Goal: Transaction & Acquisition: Purchase product/service

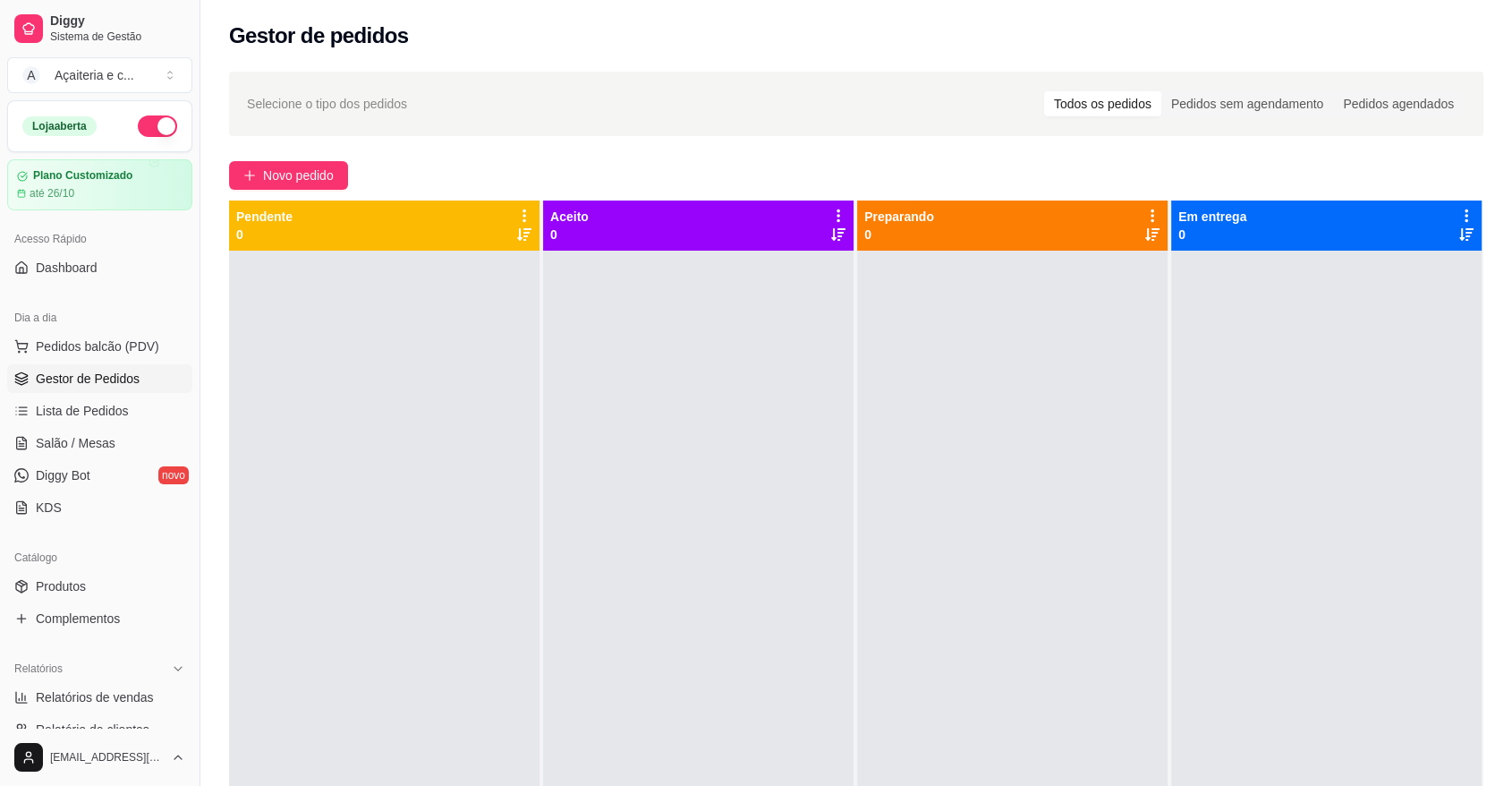
click at [323, 184] on span "Novo pedido" at bounding box center [299, 175] width 70 height 19
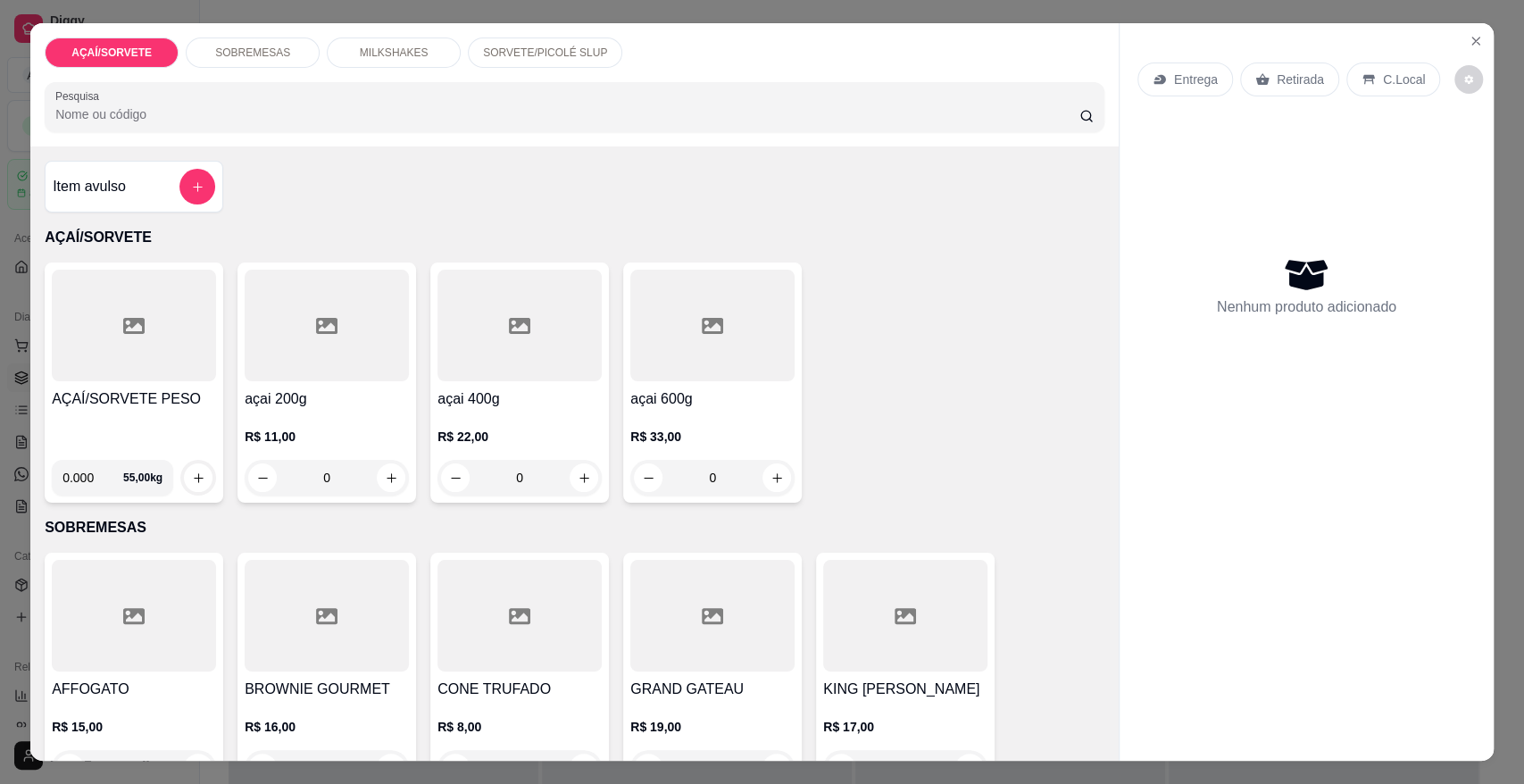
click at [127, 443] on div "AÇAÍ/SORVETE PESO" at bounding box center [134, 417] width 164 height 57
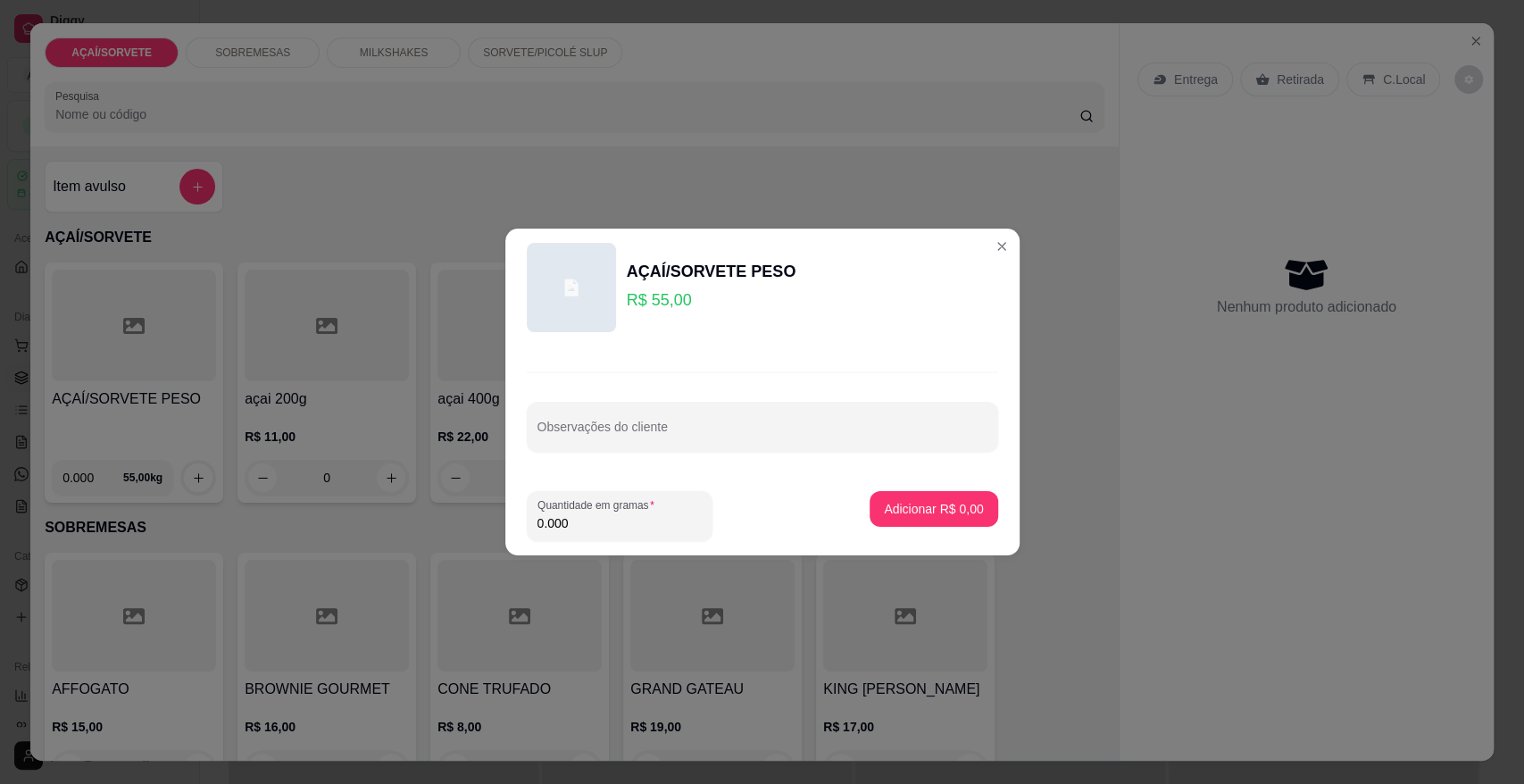
click at [586, 531] on input "0.000" at bounding box center [620, 523] width 164 height 18
click at [589, 529] on input "0.000" at bounding box center [620, 523] width 164 height 18
type input "0.336"
click at [902, 505] on p "Adicionar R$ 18,48" at bounding box center [930, 508] width 103 height 17
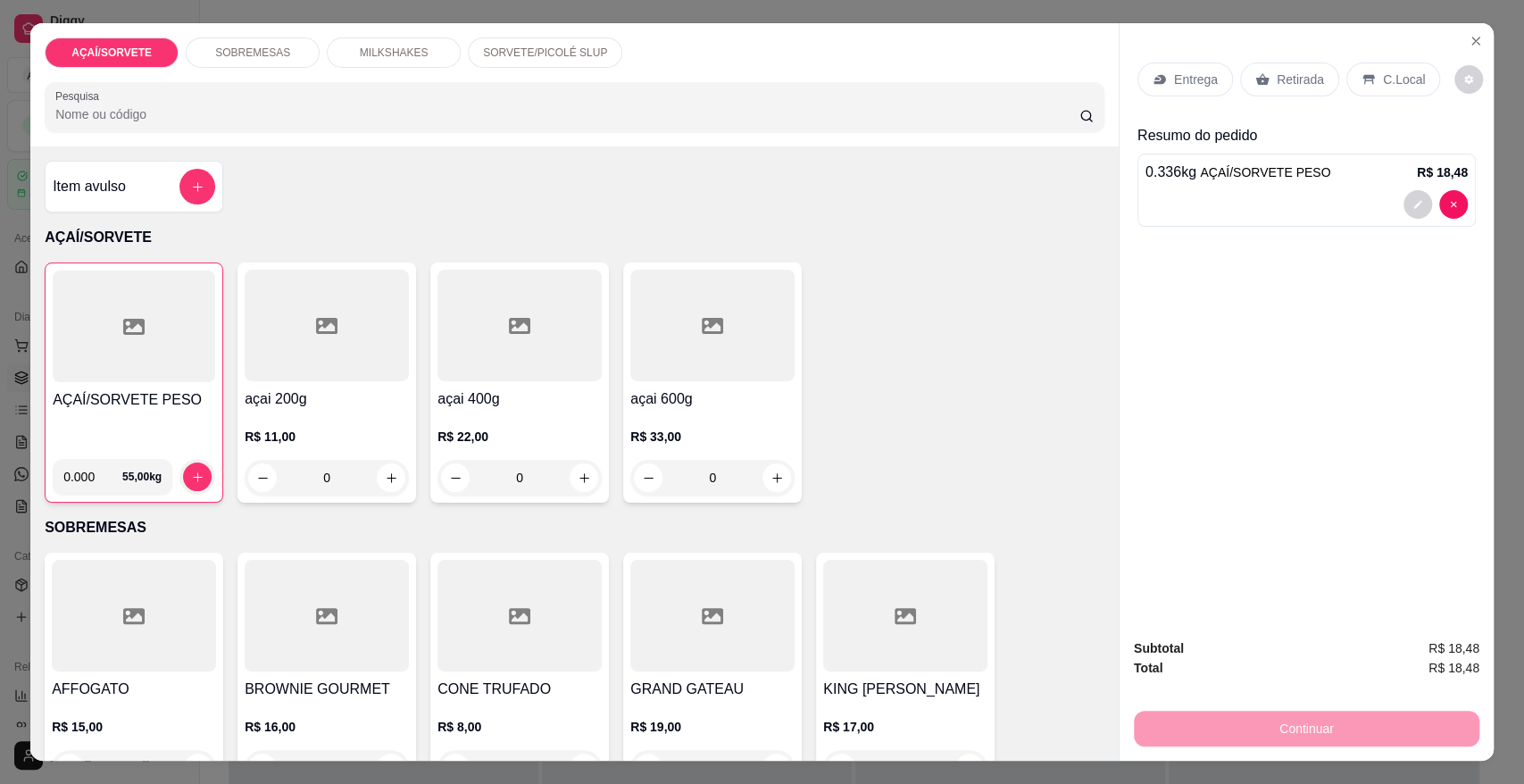
click at [1288, 70] on p "Retirada" at bounding box center [1300, 78] width 47 height 18
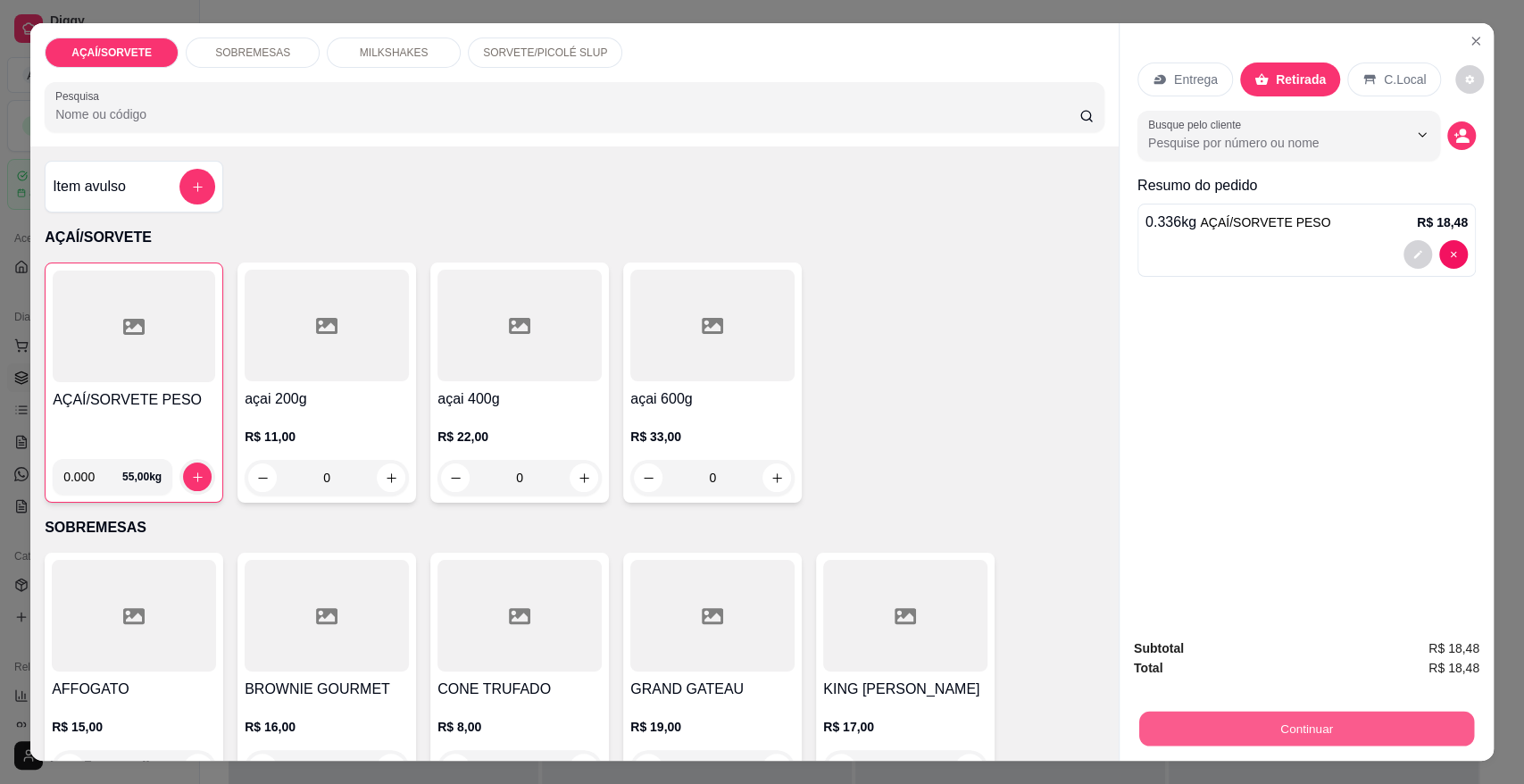
click at [1193, 727] on button "Continuar" at bounding box center [1306, 728] width 335 height 35
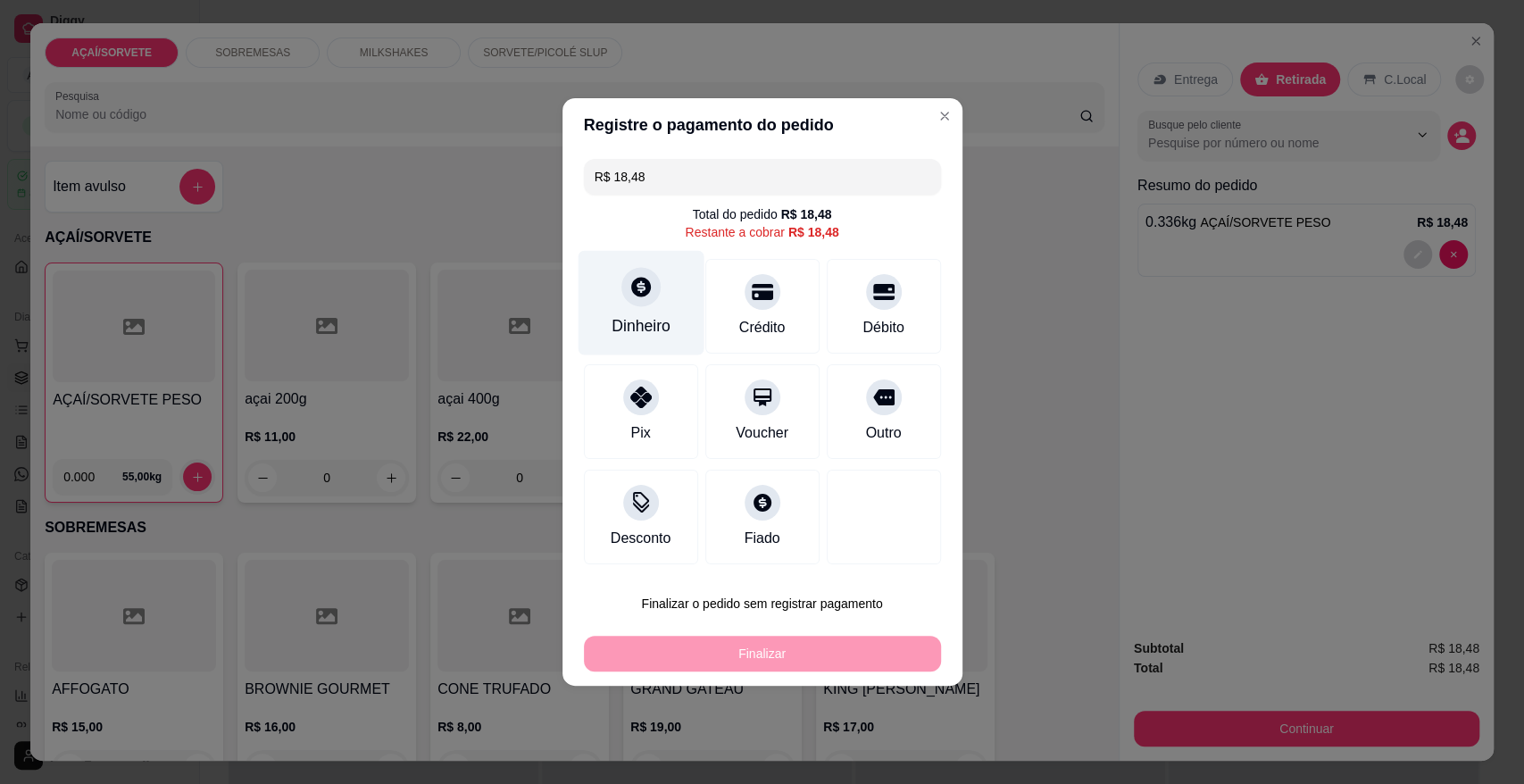
click at [622, 276] on div at bounding box center [641, 286] width 40 height 40
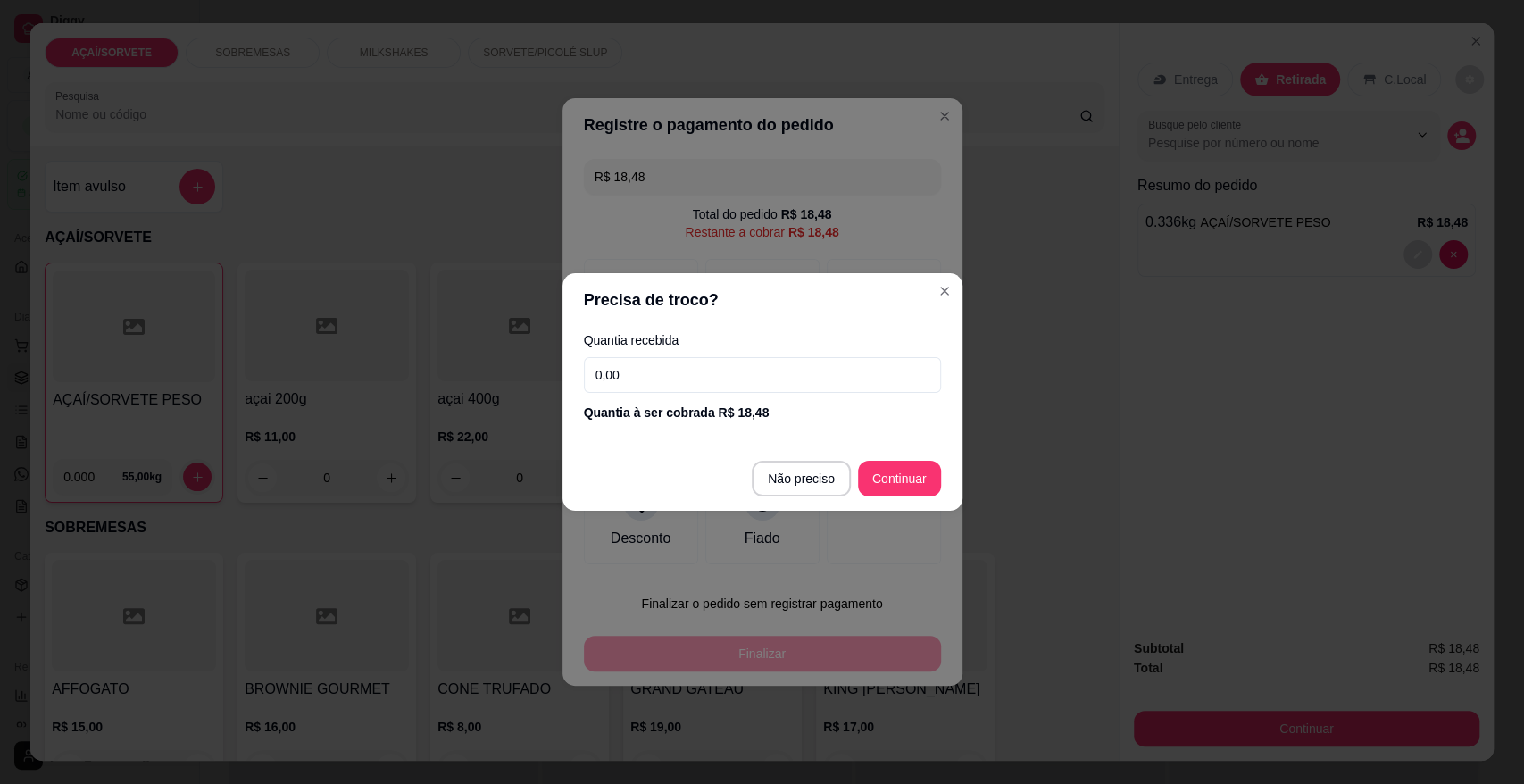
click at [744, 375] on input "0,00" at bounding box center [762, 374] width 357 height 36
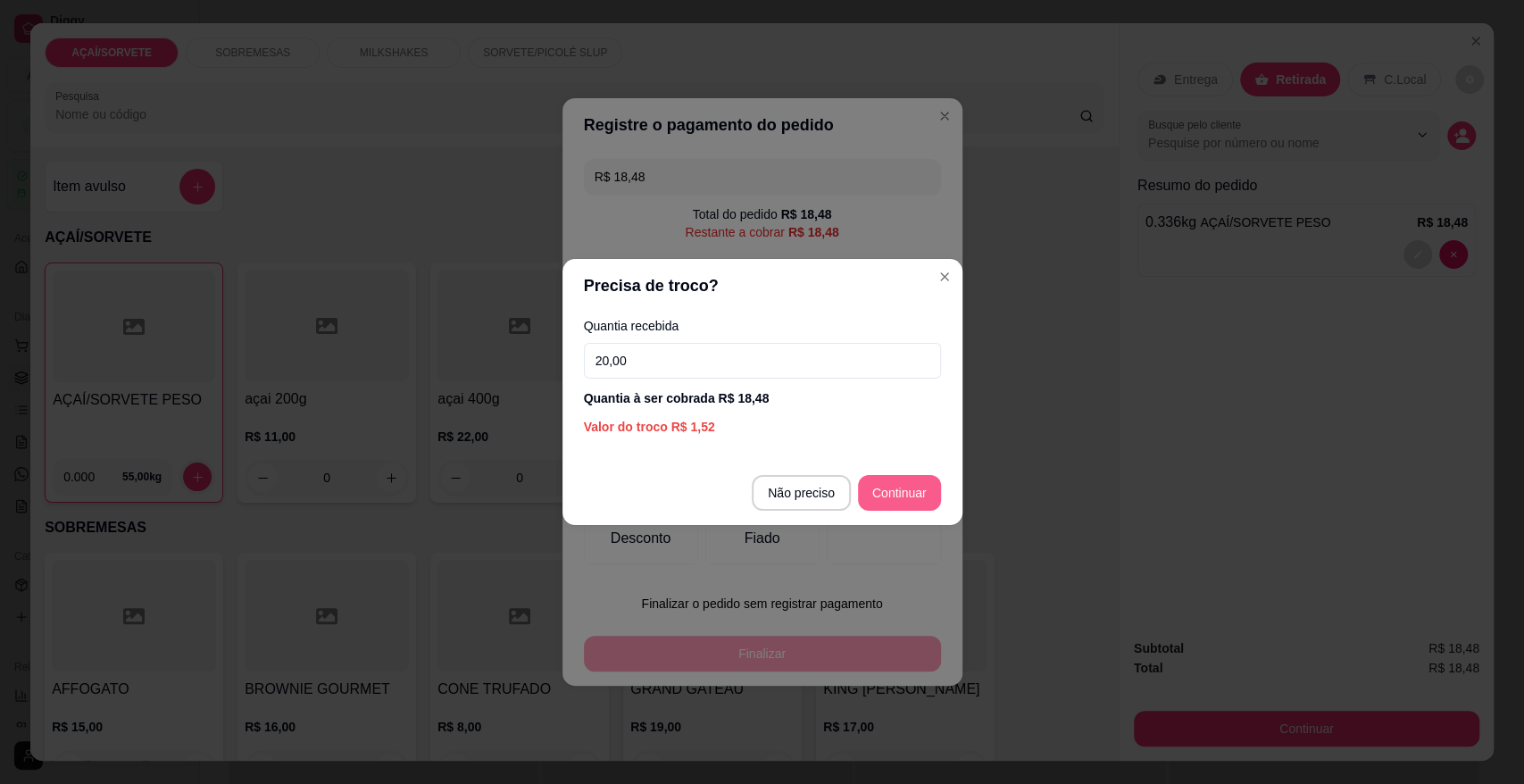
type input "20,00"
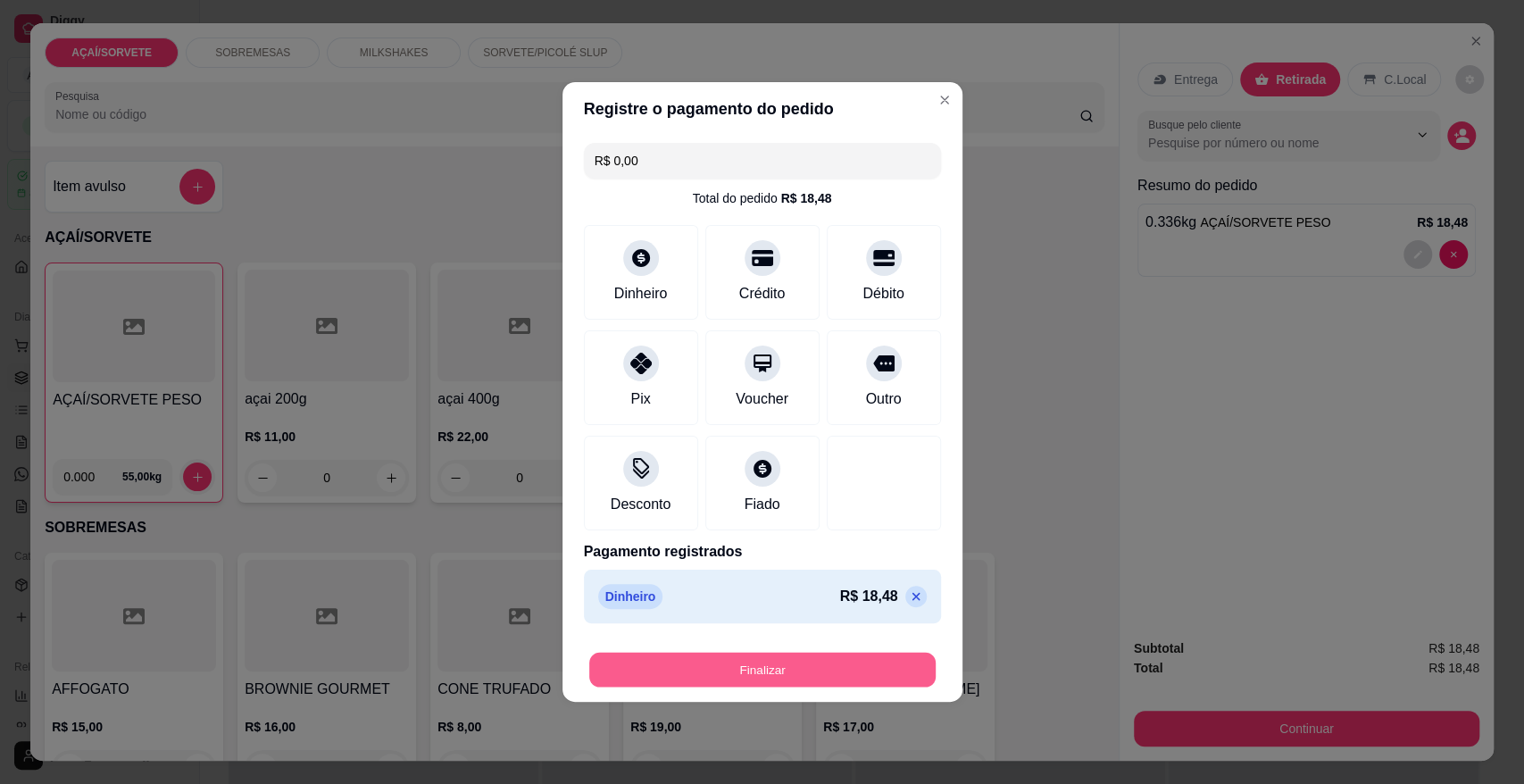
click at [862, 661] on button "Finalizar" at bounding box center [763, 671] width 347 height 35
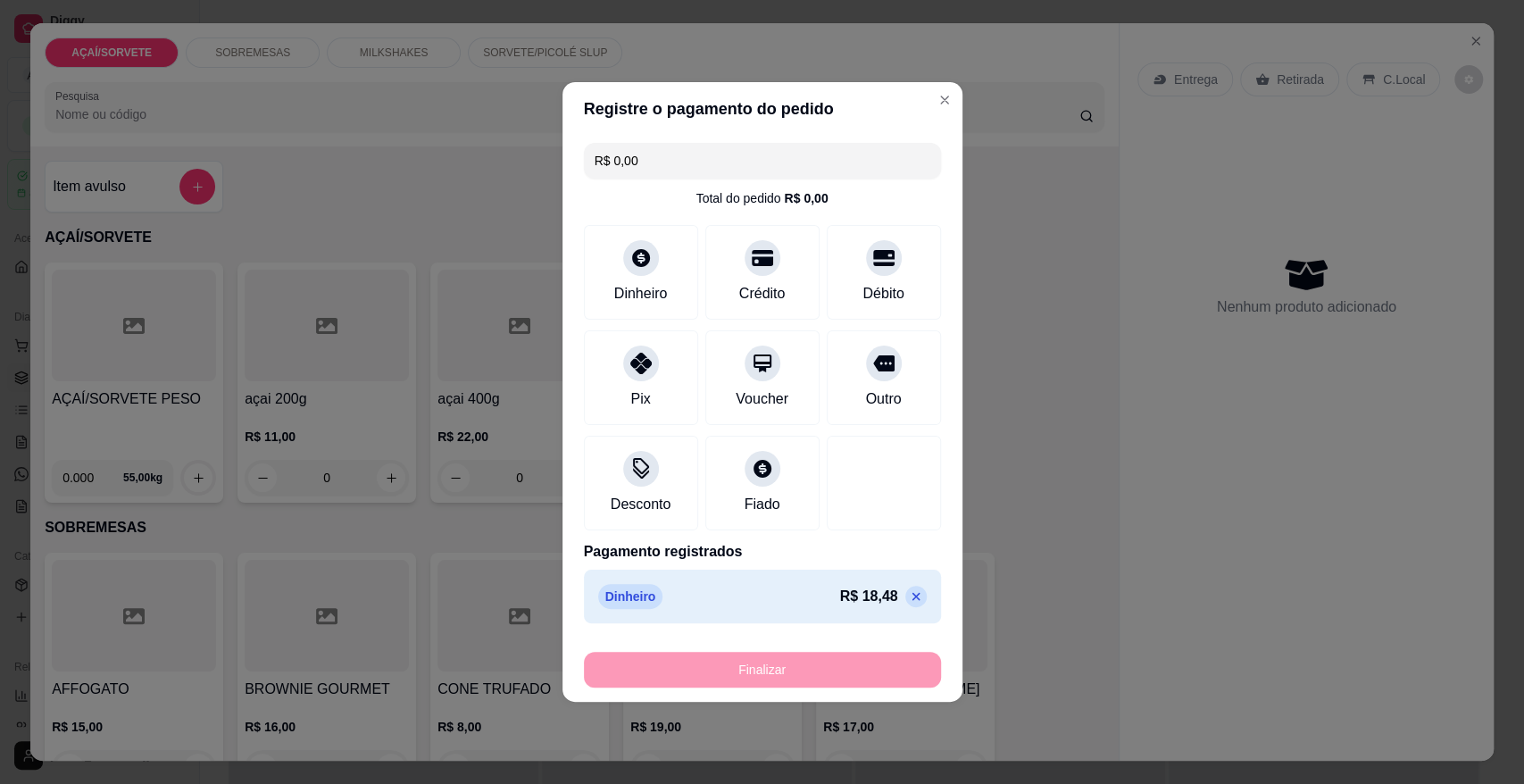
type input "-R$ 18,48"
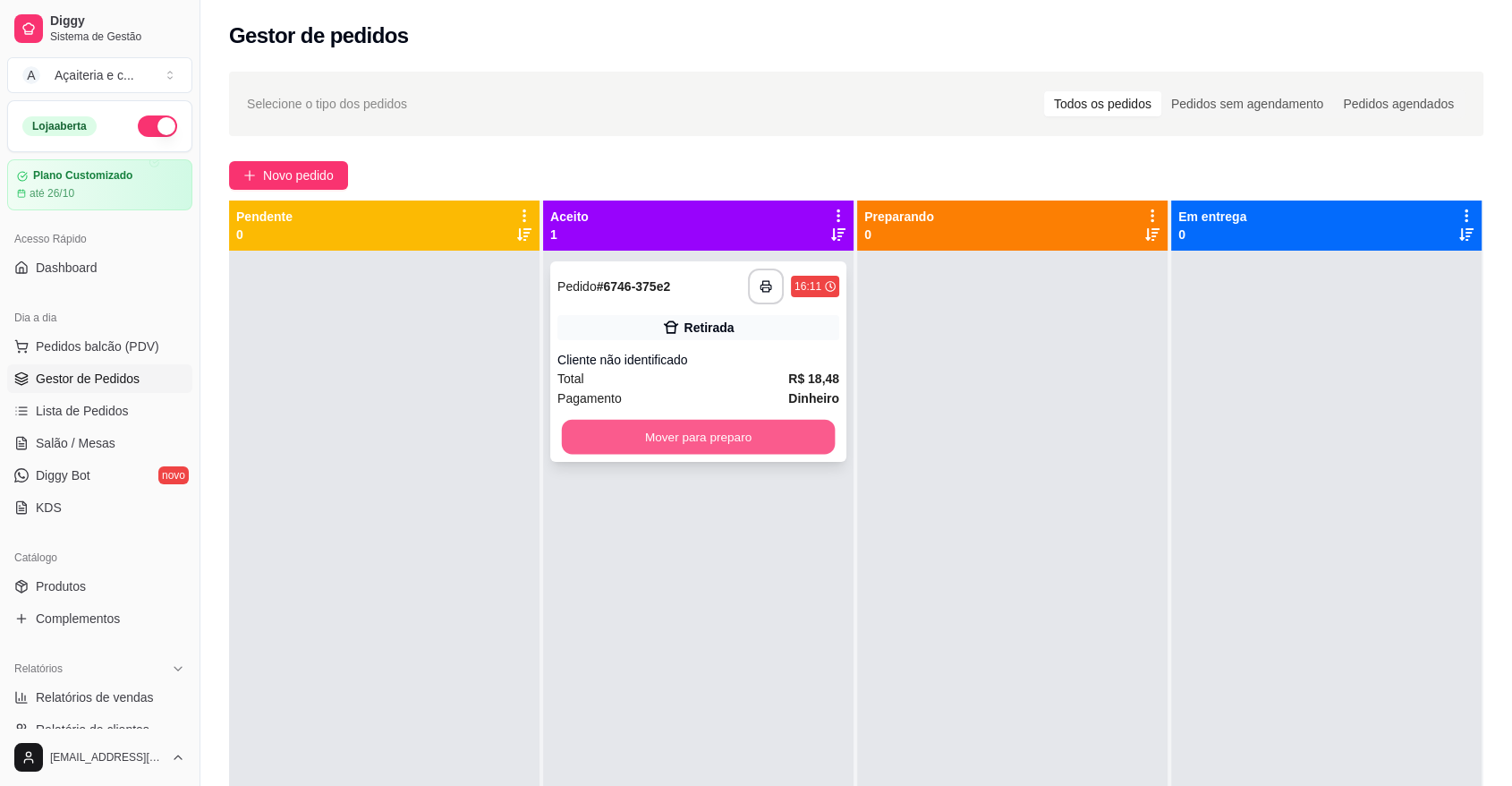
click at [780, 421] on button "Mover para preparo" at bounding box center [699, 437] width 274 height 35
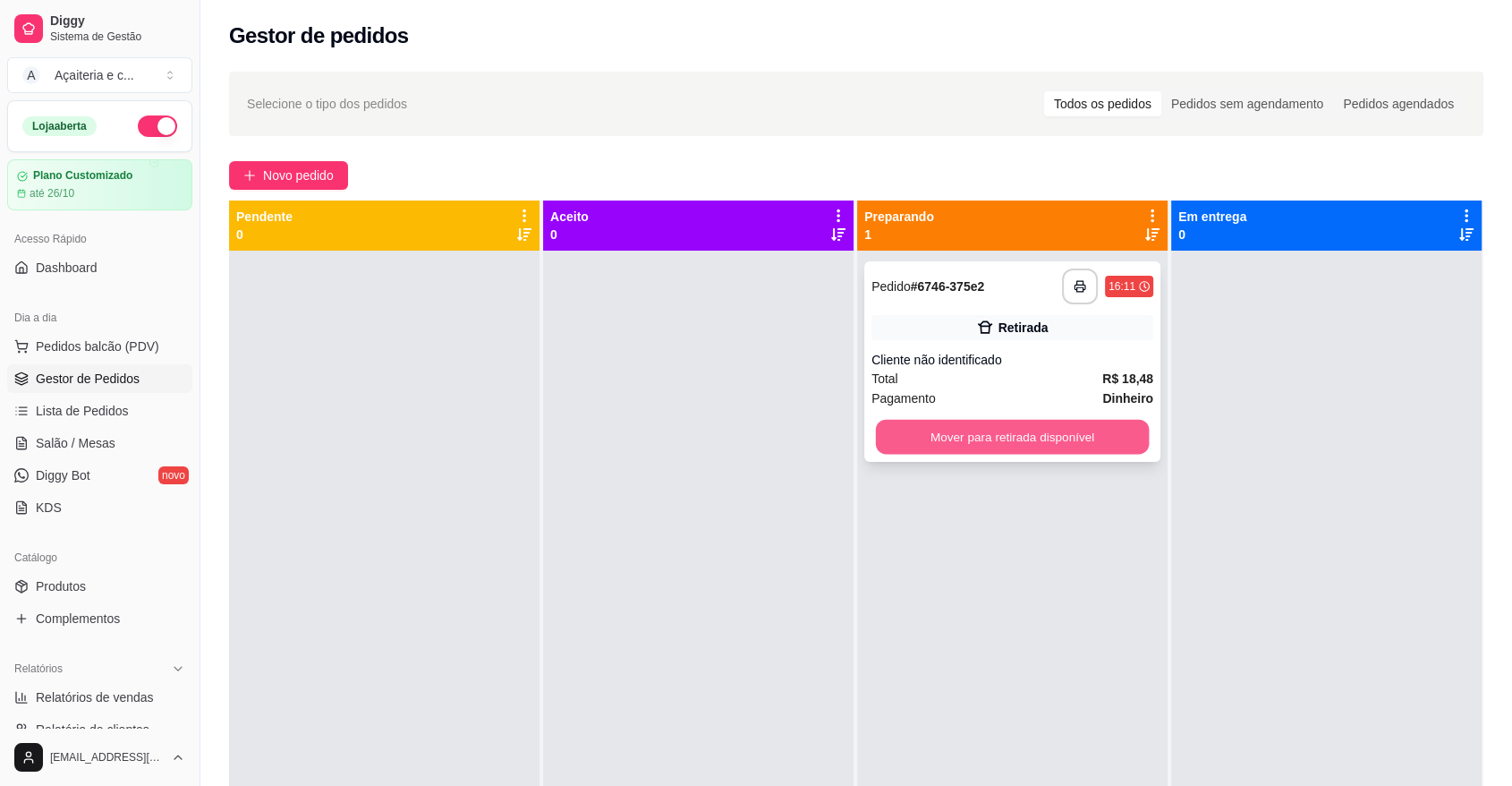
click at [1039, 446] on button "Mover para retirada disponível" at bounding box center [1013, 437] width 274 height 35
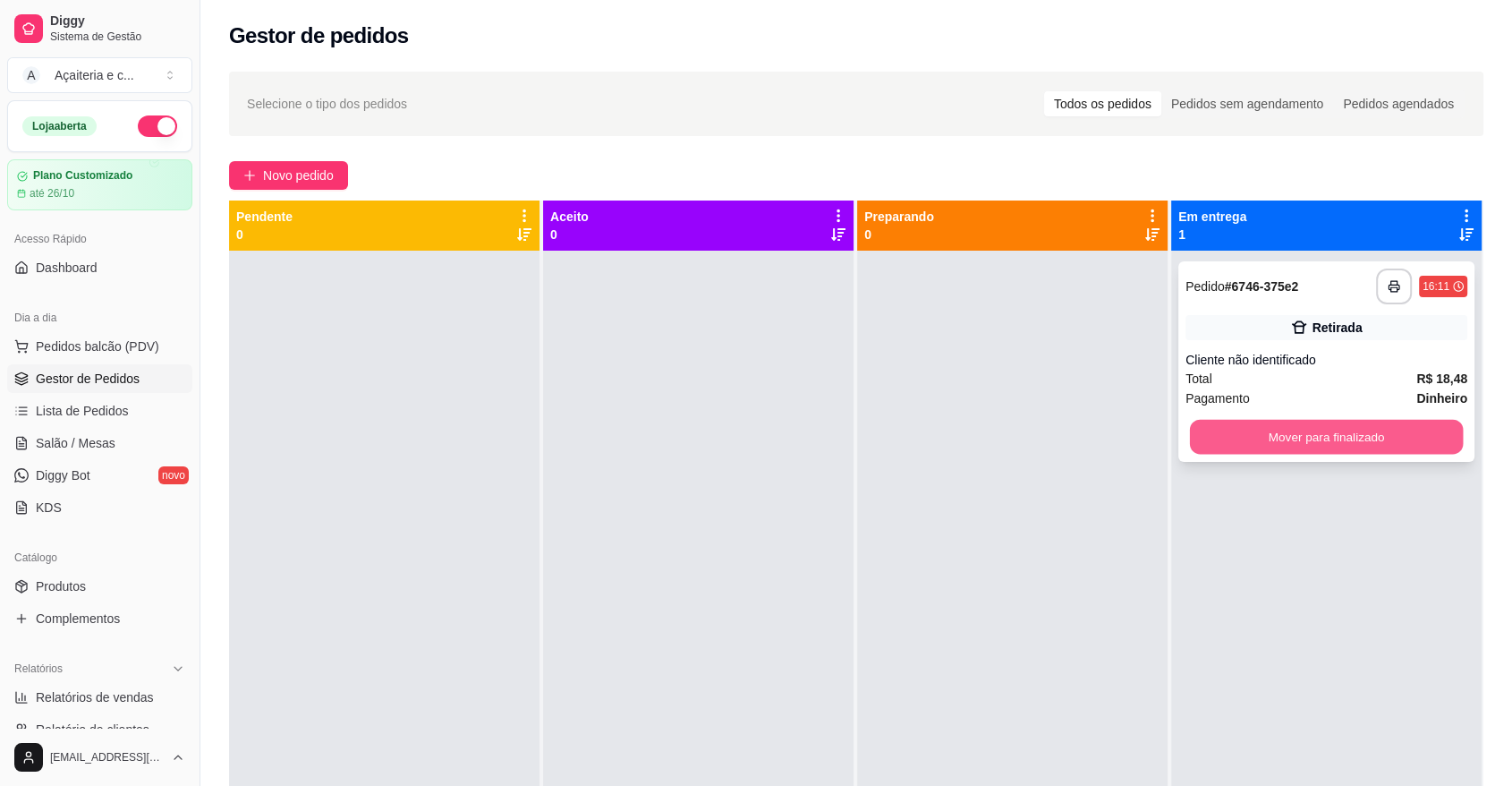
click at [1280, 420] on button "Mover para finalizado" at bounding box center [1326, 437] width 274 height 35
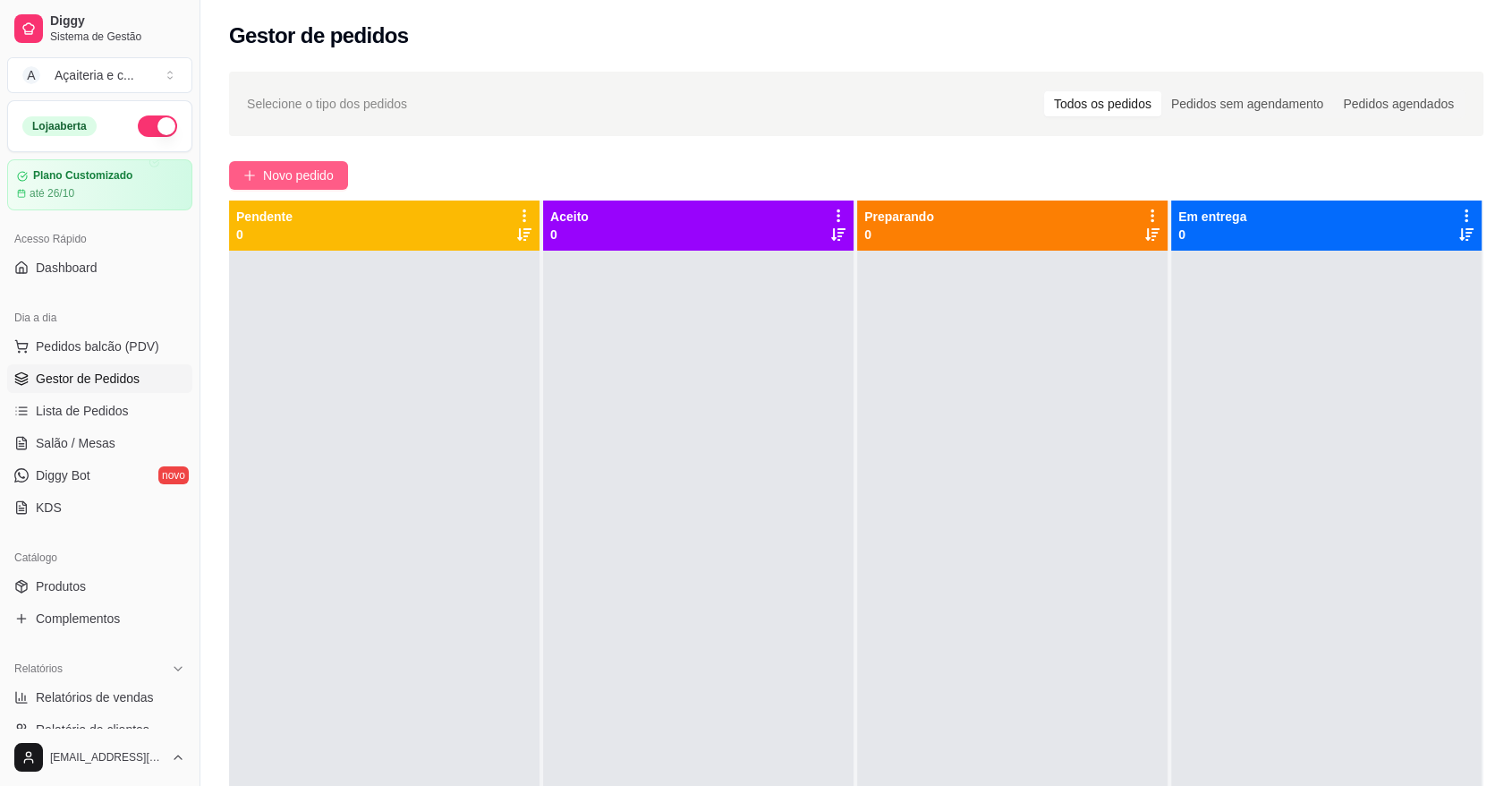
click at [296, 178] on span "Novo pedido" at bounding box center [299, 175] width 70 height 19
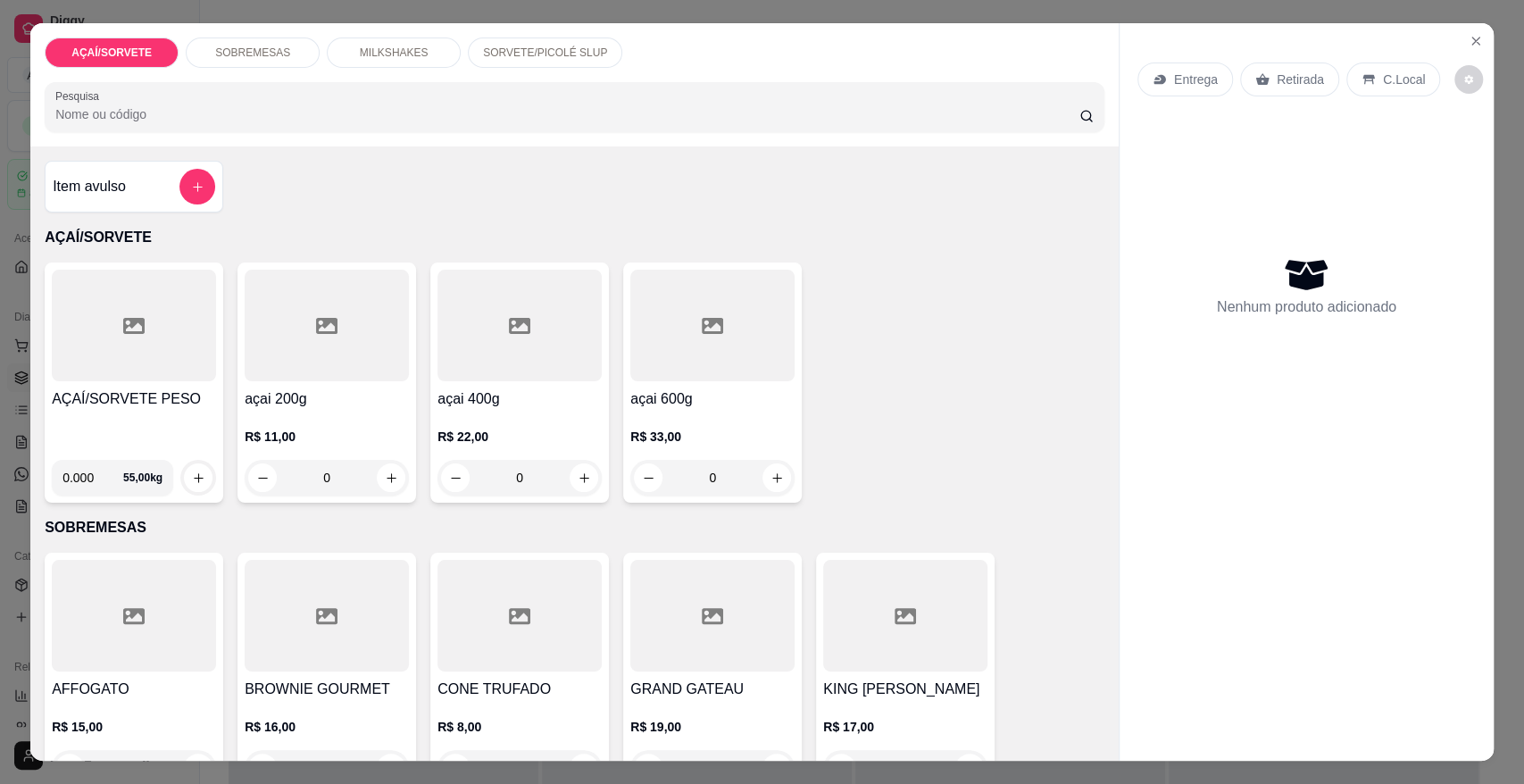
click at [65, 389] on h4 "AÇAÍ/SORVETE PESO" at bounding box center [134, 398] width 164 height 21
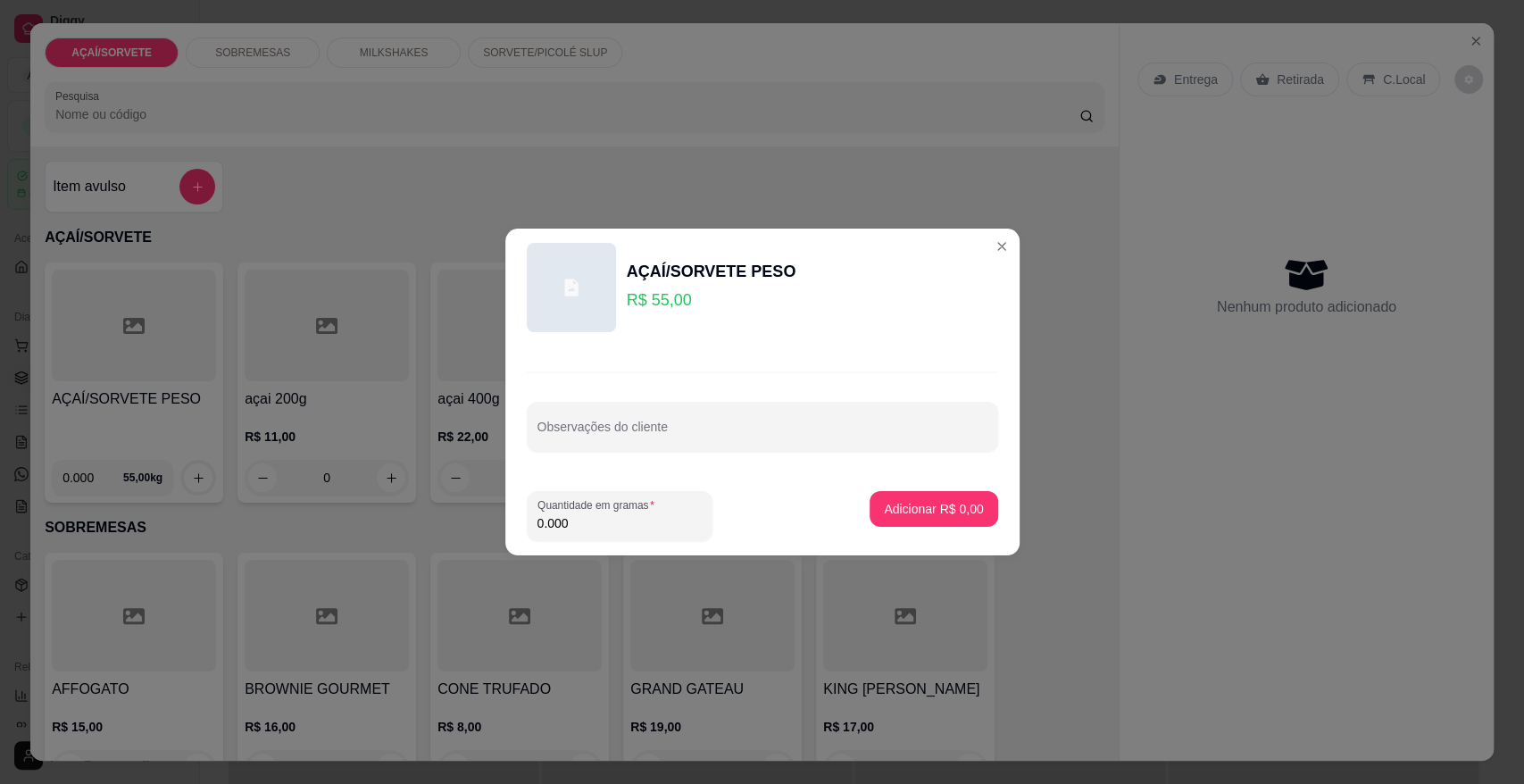
click at [570, 525] on input "0.000" at bounding box center [620, 523] width 164 height 18
type input "0.170"
click at [872, 505] on button "Adicionar R$ 9,35" at bounding box center [934, 509] width 125 height 35
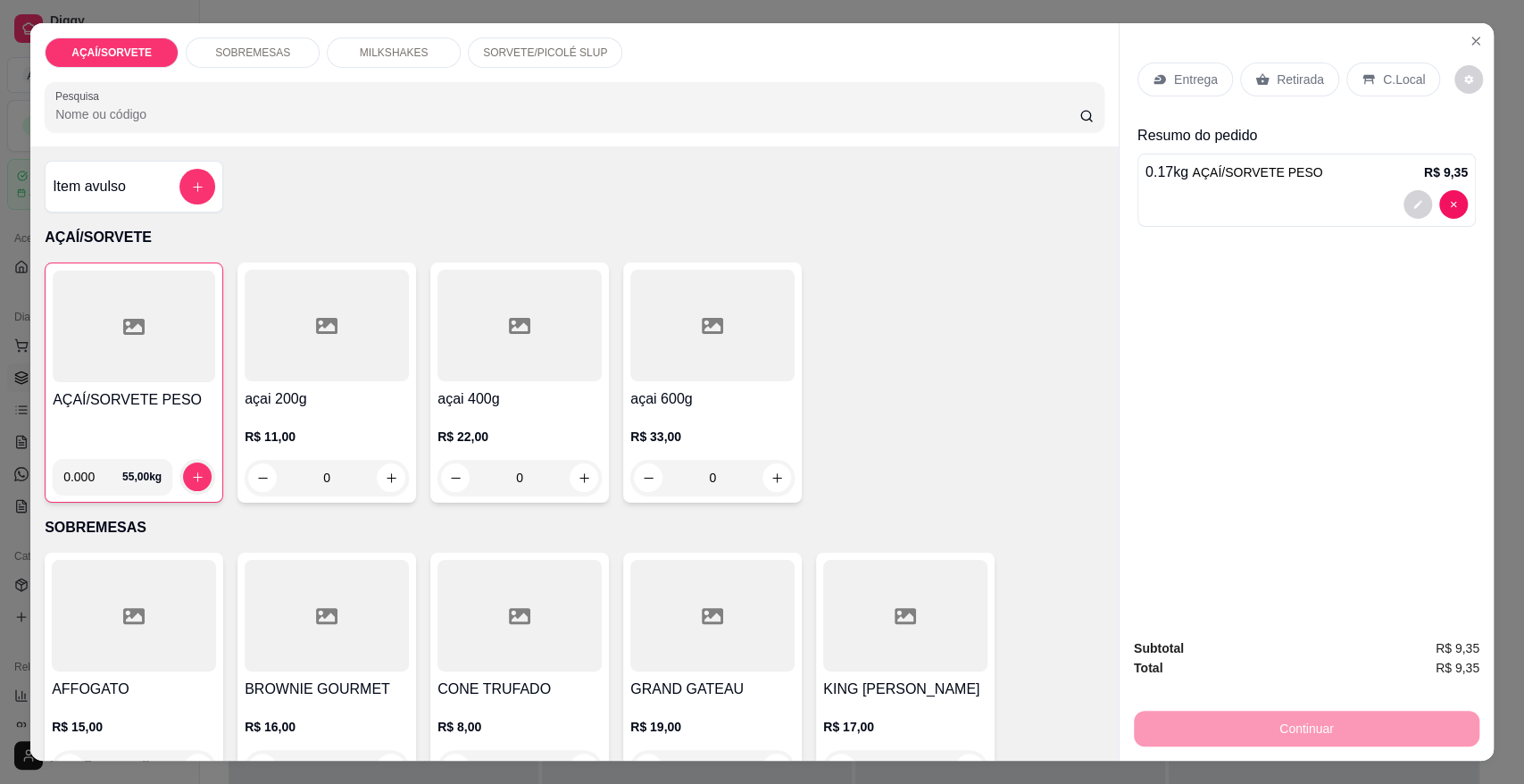
click at [128, 356] on div at bounding box center [134, 326] width 162 height 112
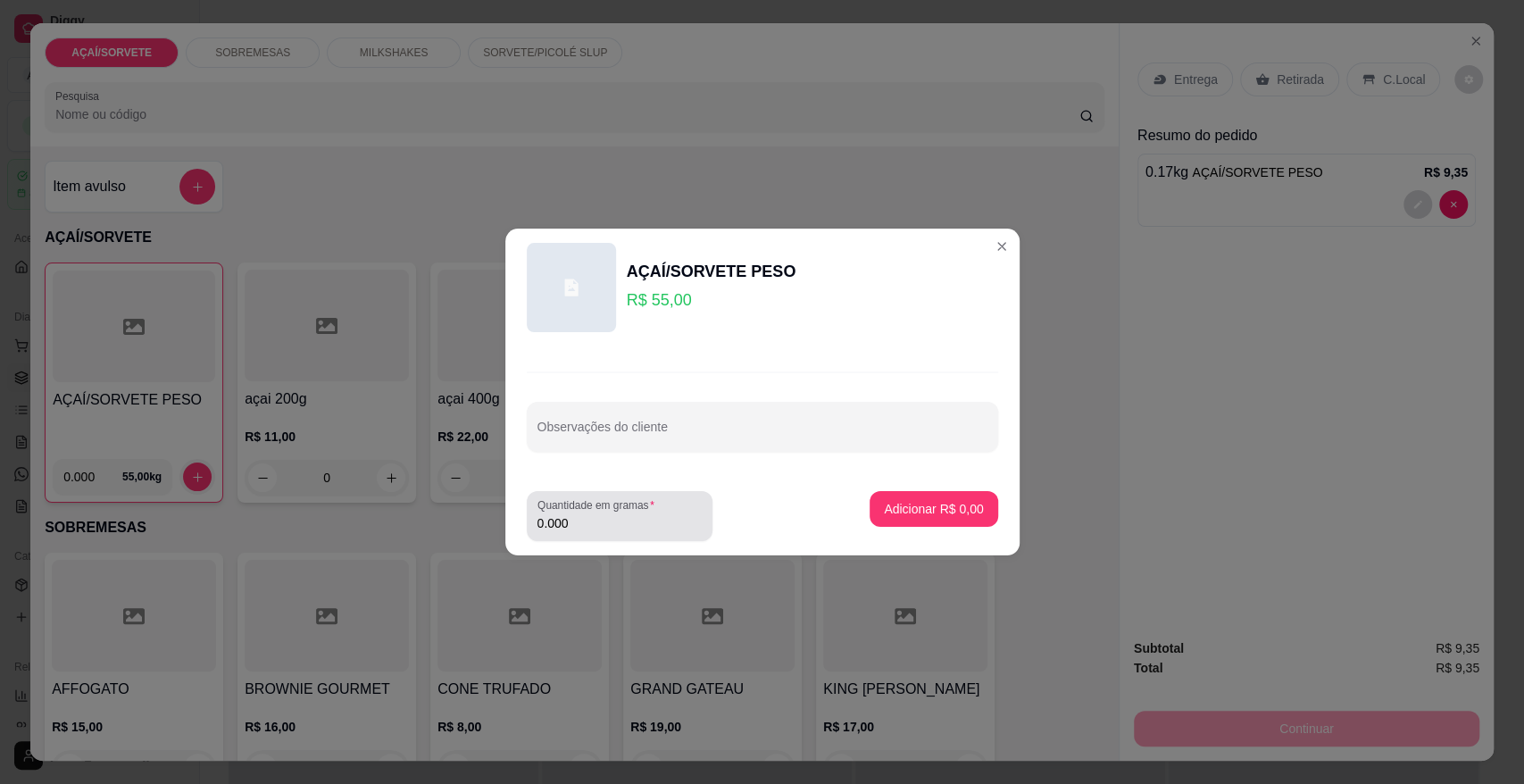
click at [600, 511] on label "Quantidade em gramas" at bounding box center [600, 505] width 124 height 15
click at [600, 515] on input "0.000" at bounding box center [620, 523] width 164 height 18
type input "0.354"
click at [958, 496] on button "Adicionar R$ 19,47" at bounding box center [931, 509] width 131 height 35
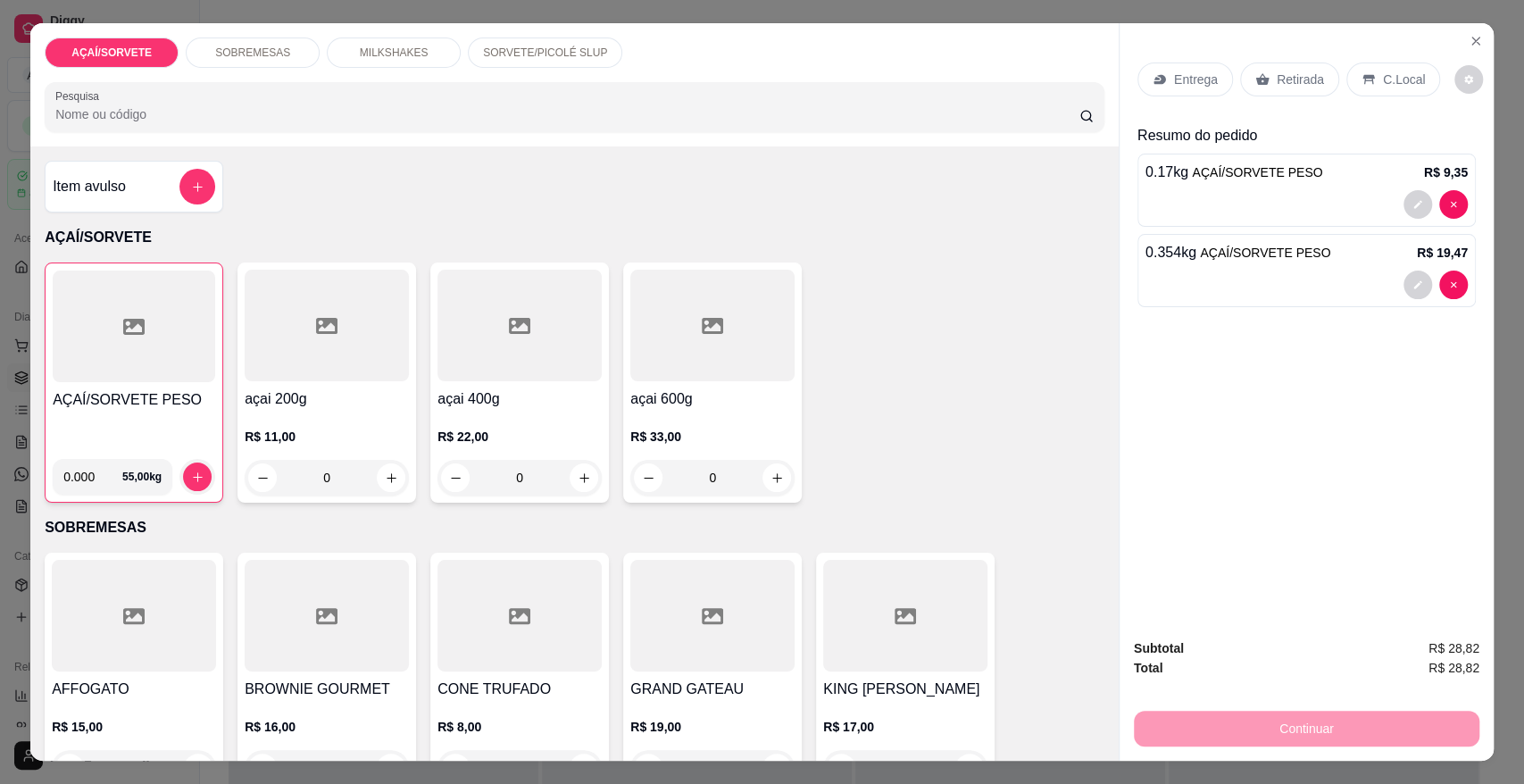
click at [1265, 184] on div "0.17 kg AÇAÍ/SORVETE PESO R$ 9,35" at bounding box center [1306, 189] width 339 height 73
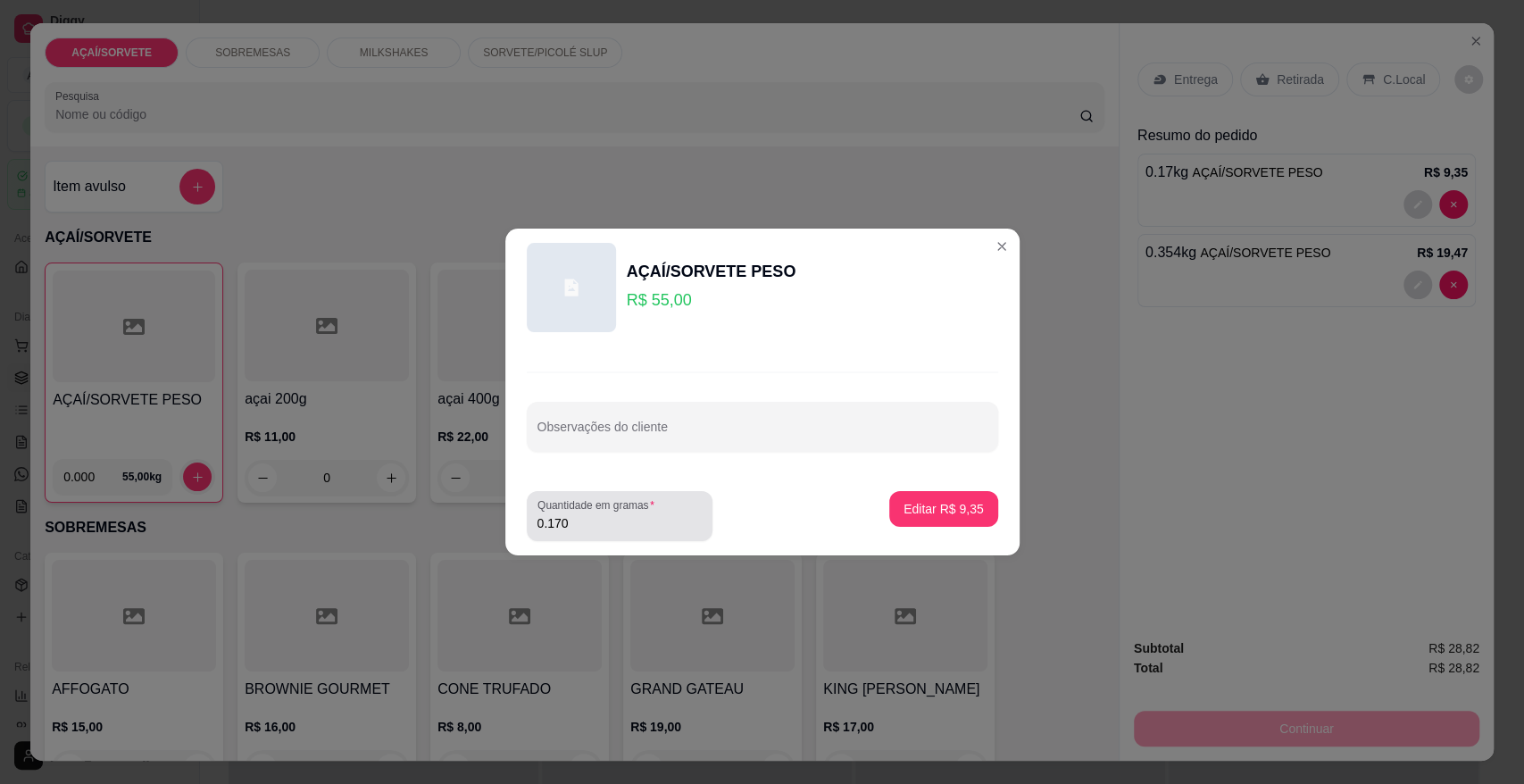
click at [586, 535] on div "Quantidade em gramas 0.170" at bounding box center [619, 516] width 185 height 50
type input "0.168"
click at [891, 512] on button "Editar R$ 9,24" at bounding box center [944, 509] width 105 height 35
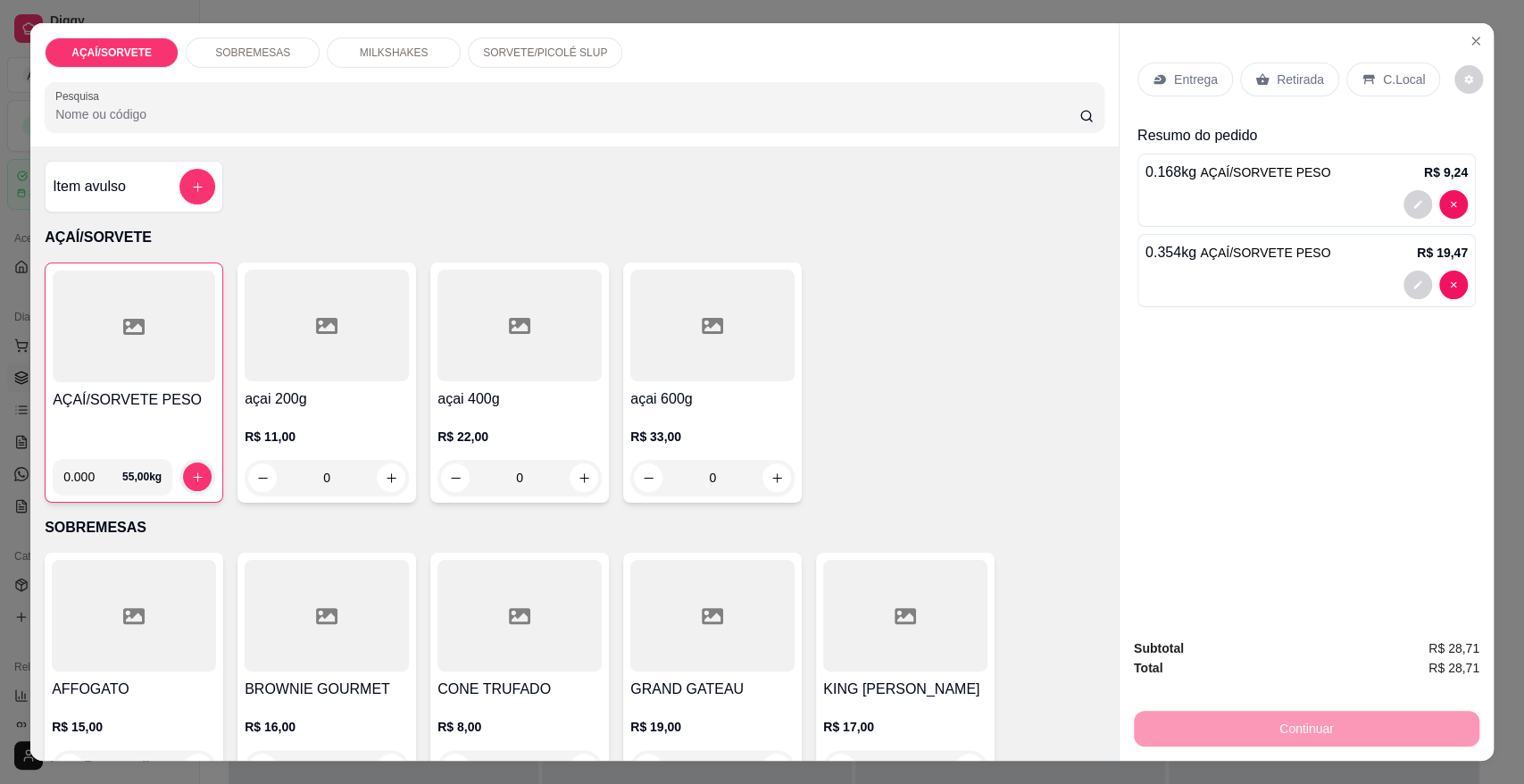
click at [1293, 89] on div "Retirada" at bounding box center [1289, 79] width 99 height 34
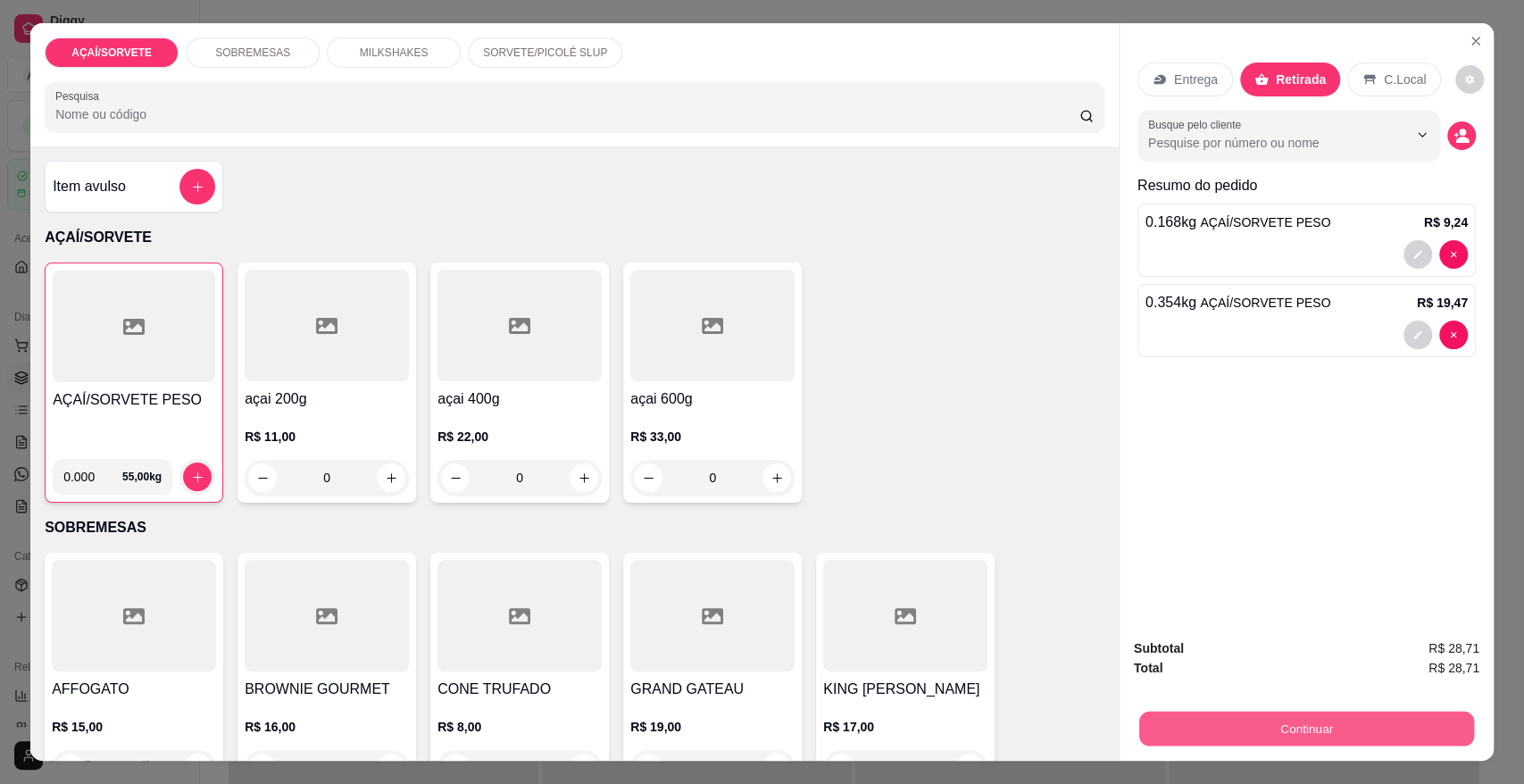
click at [1250, 724] on button "Continuar" at bounding box center [1306, 728] width 335 height 35
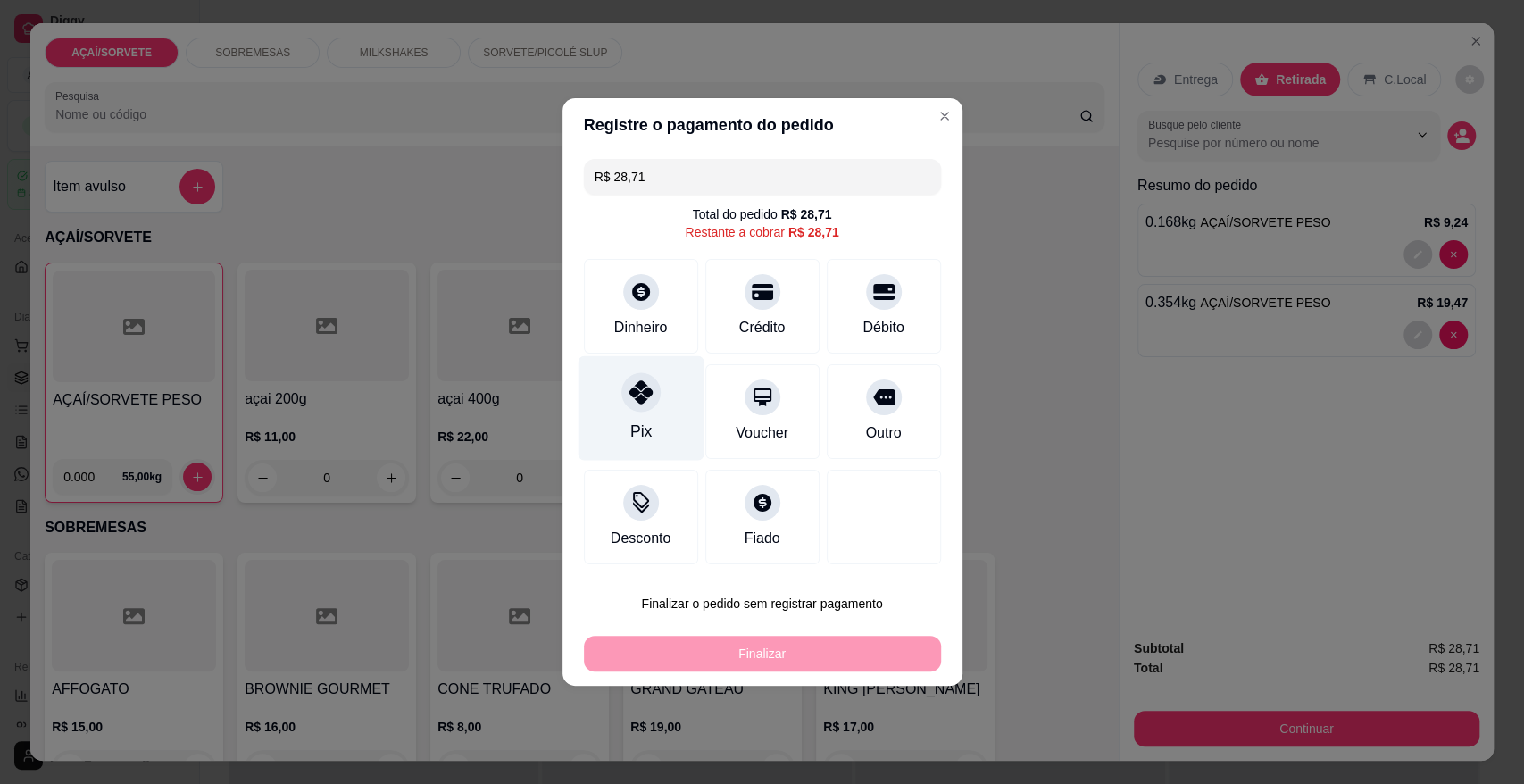
click at [606, 423] on div "Pix" at bounding box center [640, 408] width 125 height 104
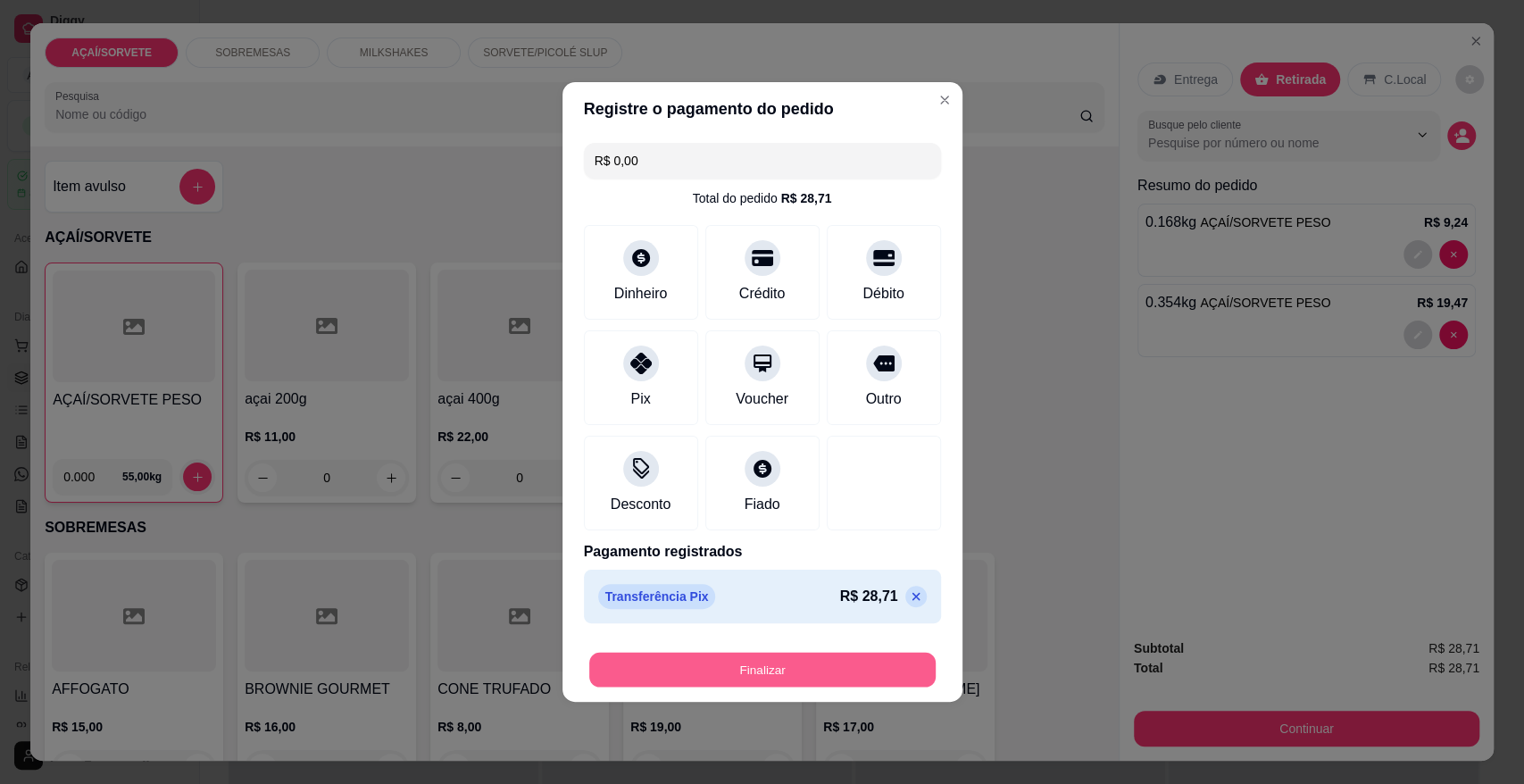
click at [761, 675] on button "Finalizar" at bounding box center [763, 671] width 347 height 35
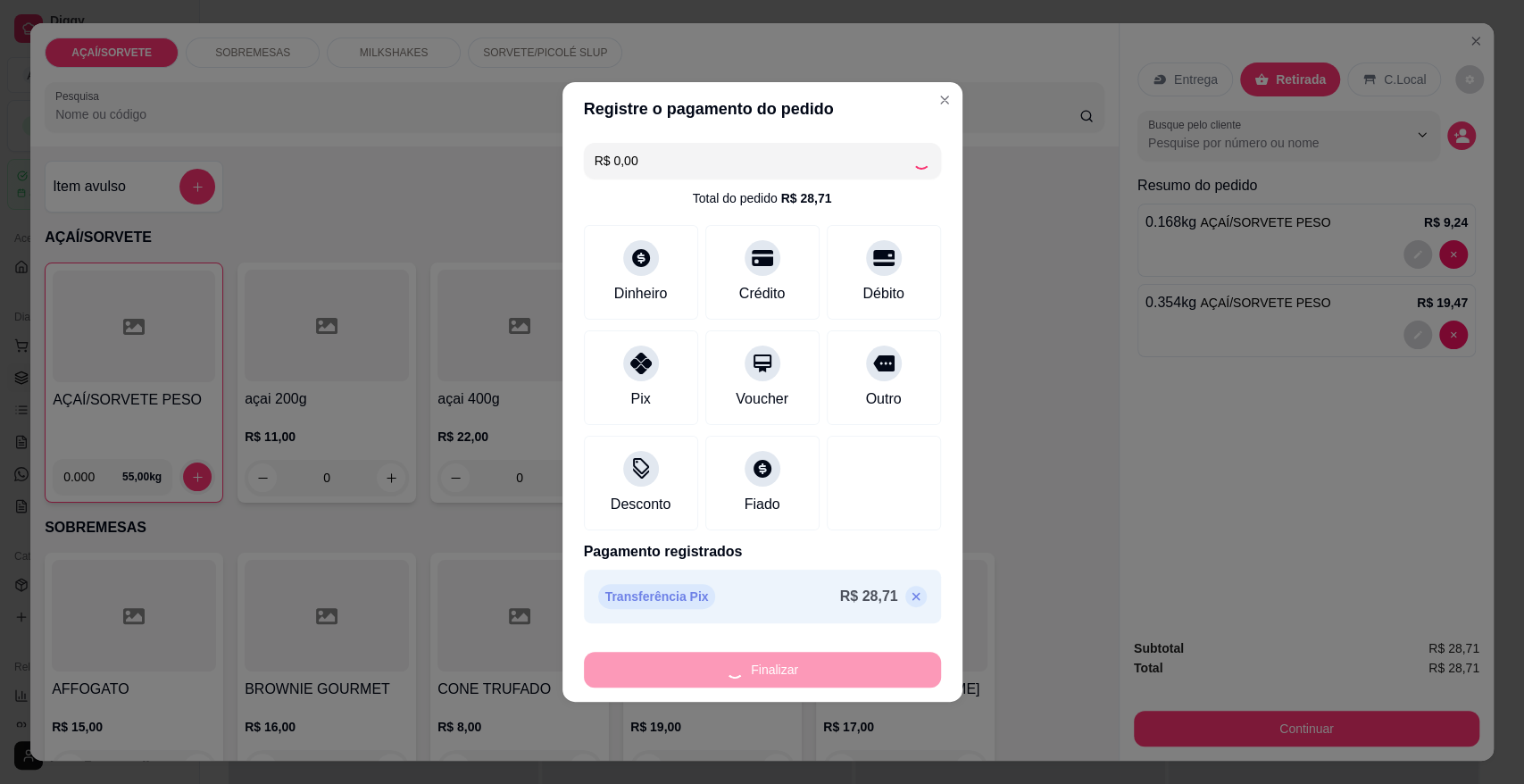
type input "-R$ 28,71"
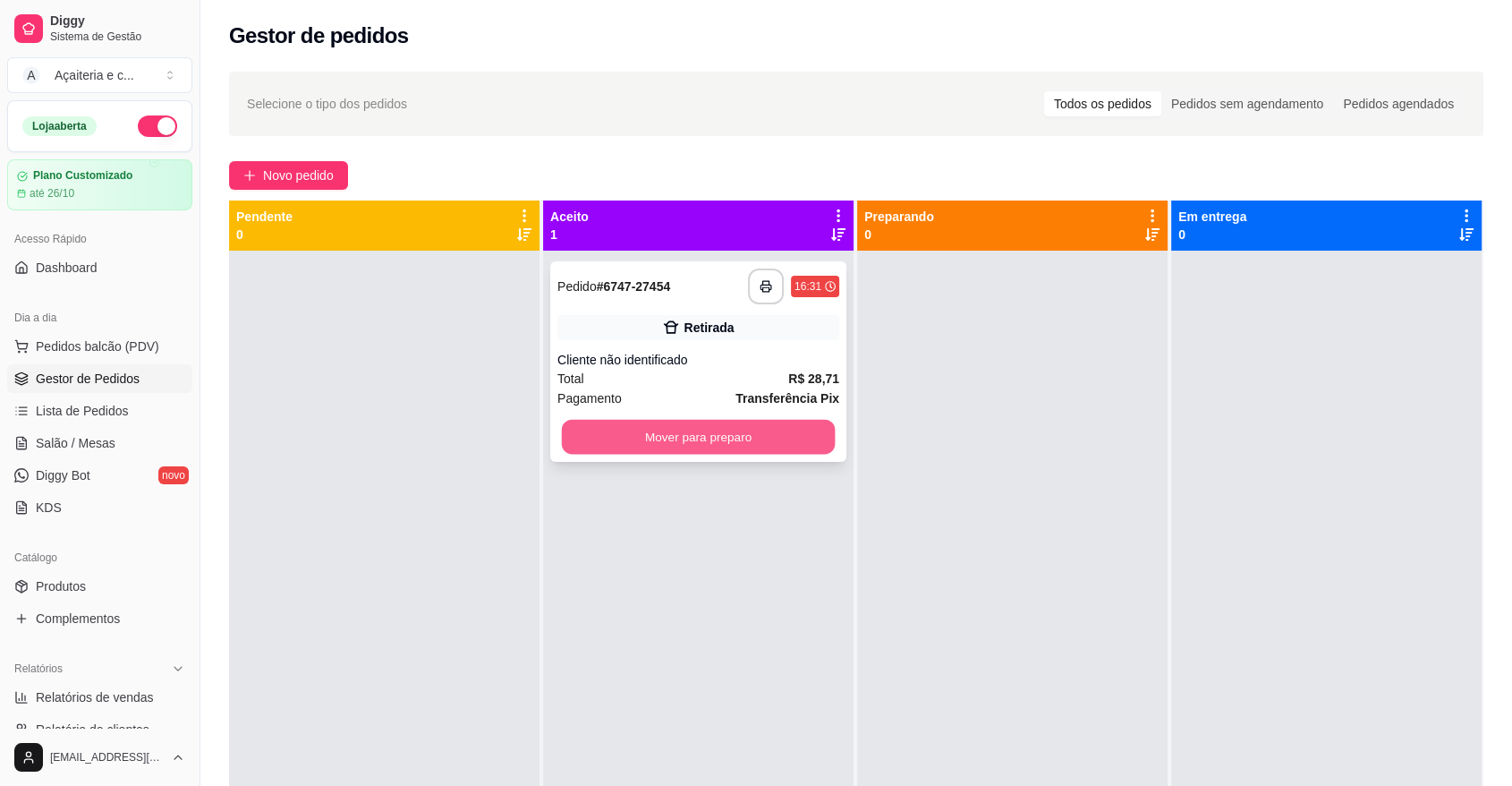
click at [772, 430] on button "Mover para preparo" at bounding box center [699, 437] width 274 height 35
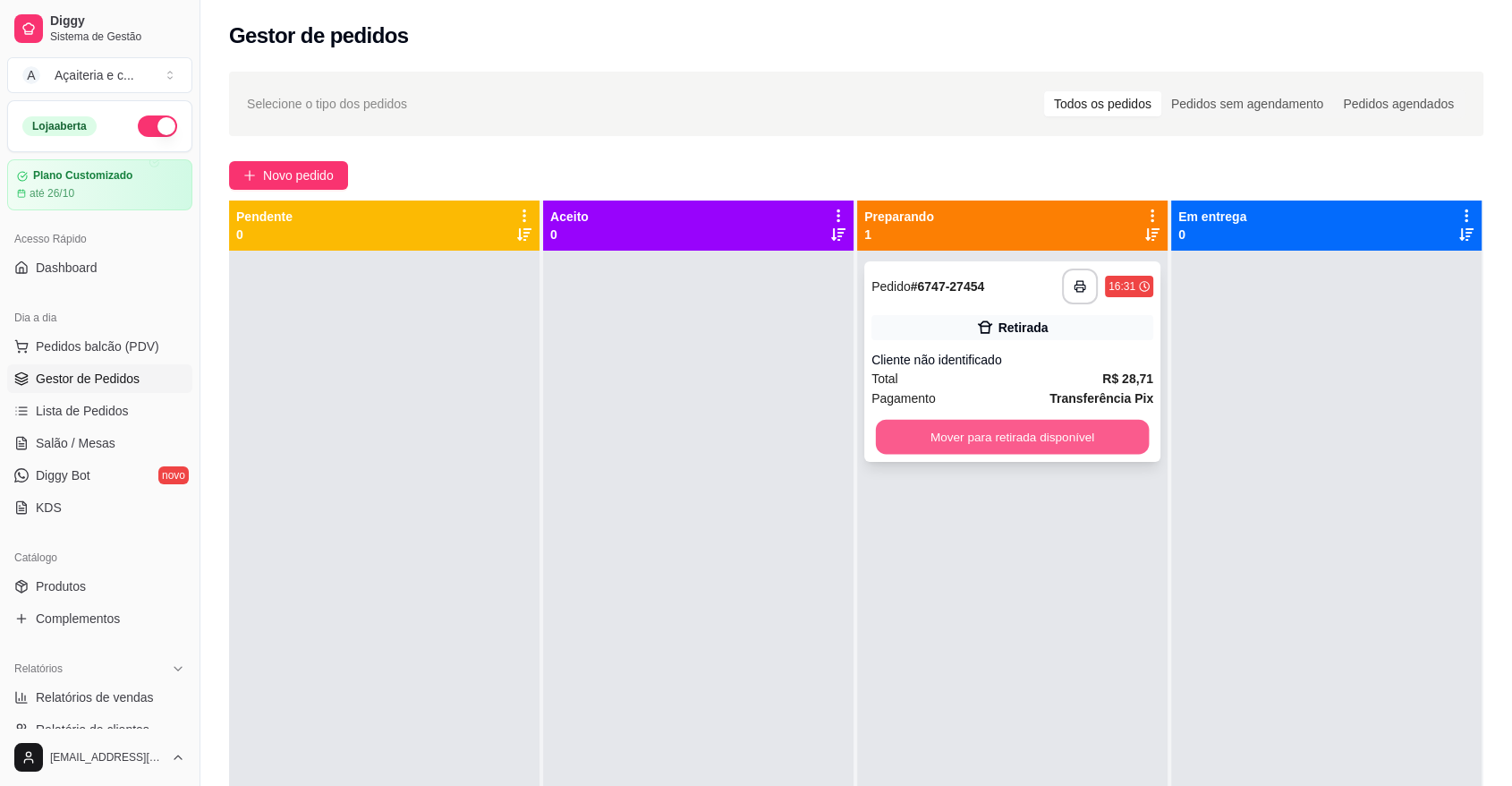
click at [1116, 428] on button "Mover para retirada disponível" at bounding box center [1013, 437] width 274 height 35
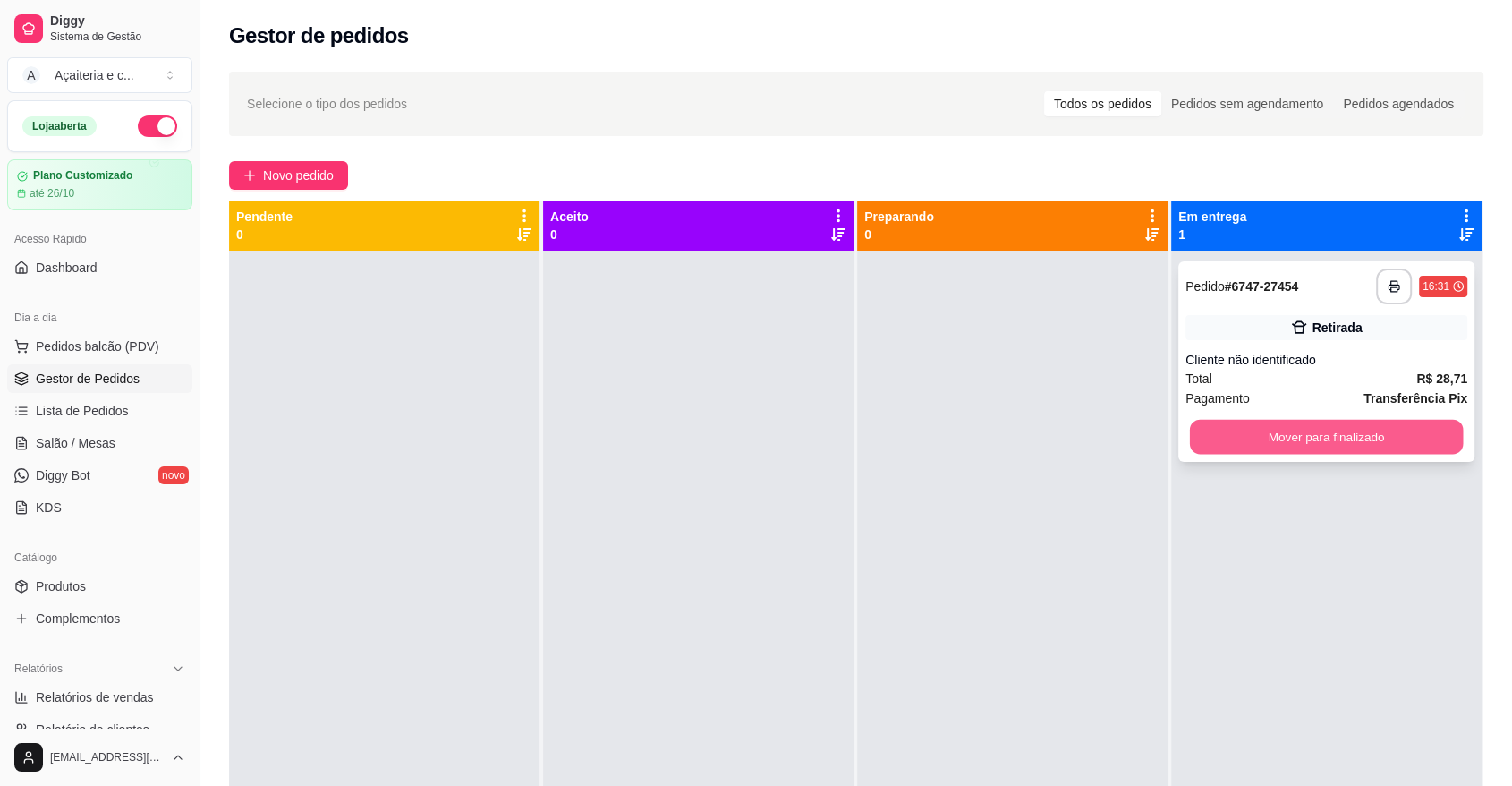
click at [1274, 450] on button "Mover para finalizado" at bounding box center [1326, 437] width 274 height 35
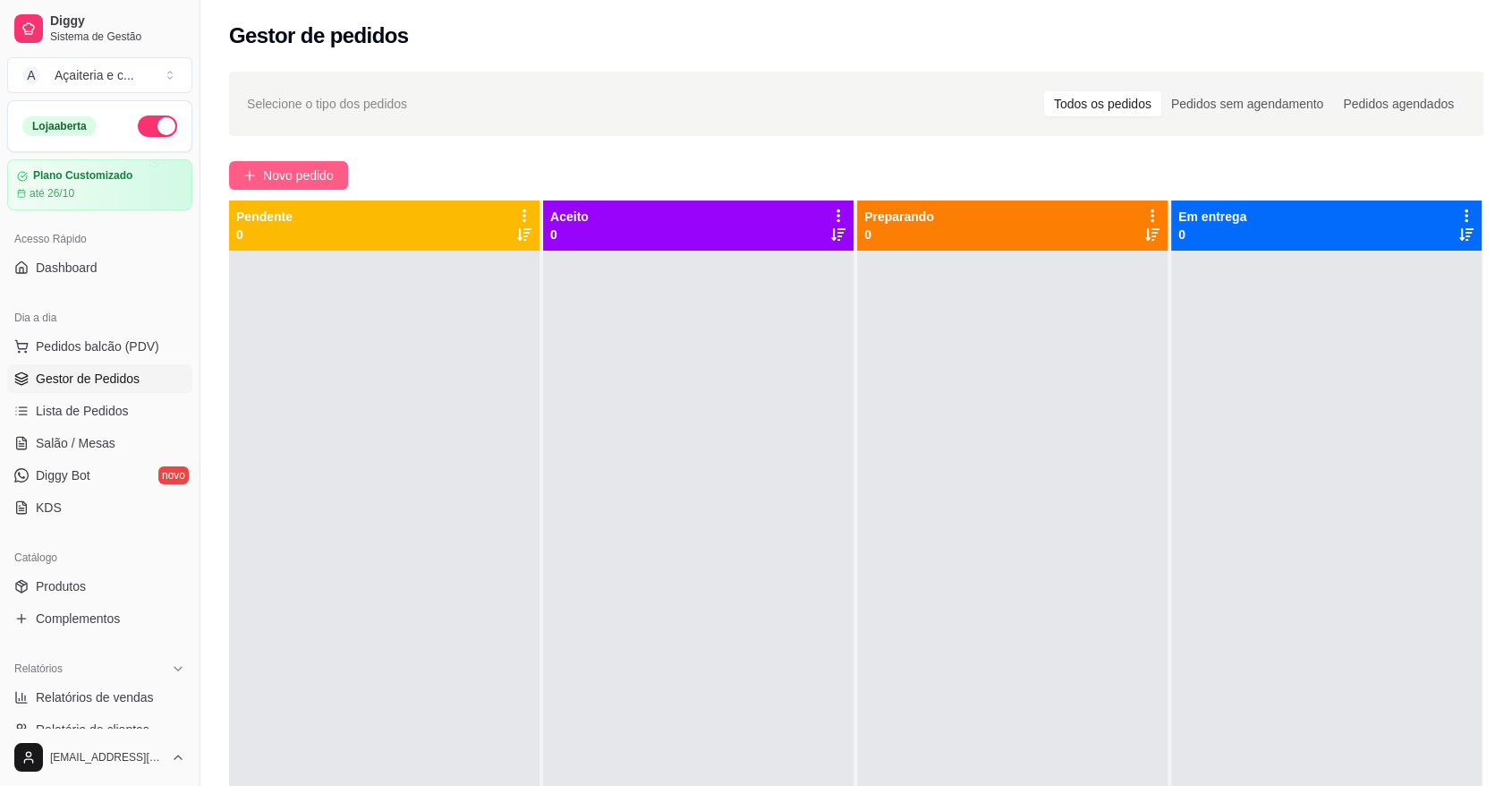
click at [293, 172] on span "Novo pedido" at bounding box center [299, 175] width 70 height 19
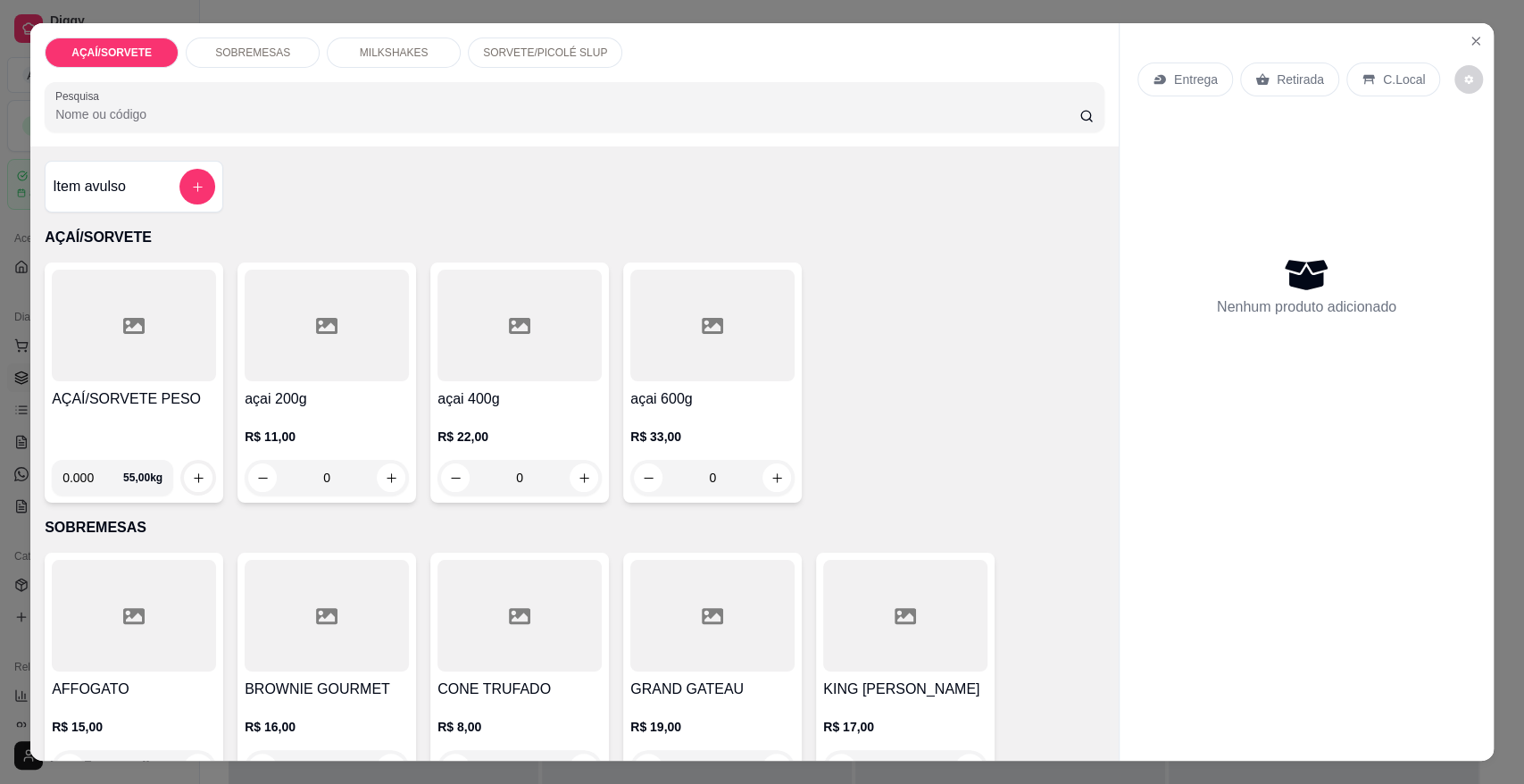
click at [78, 347] on div at bounding box center [134, 325] width 164 height 112
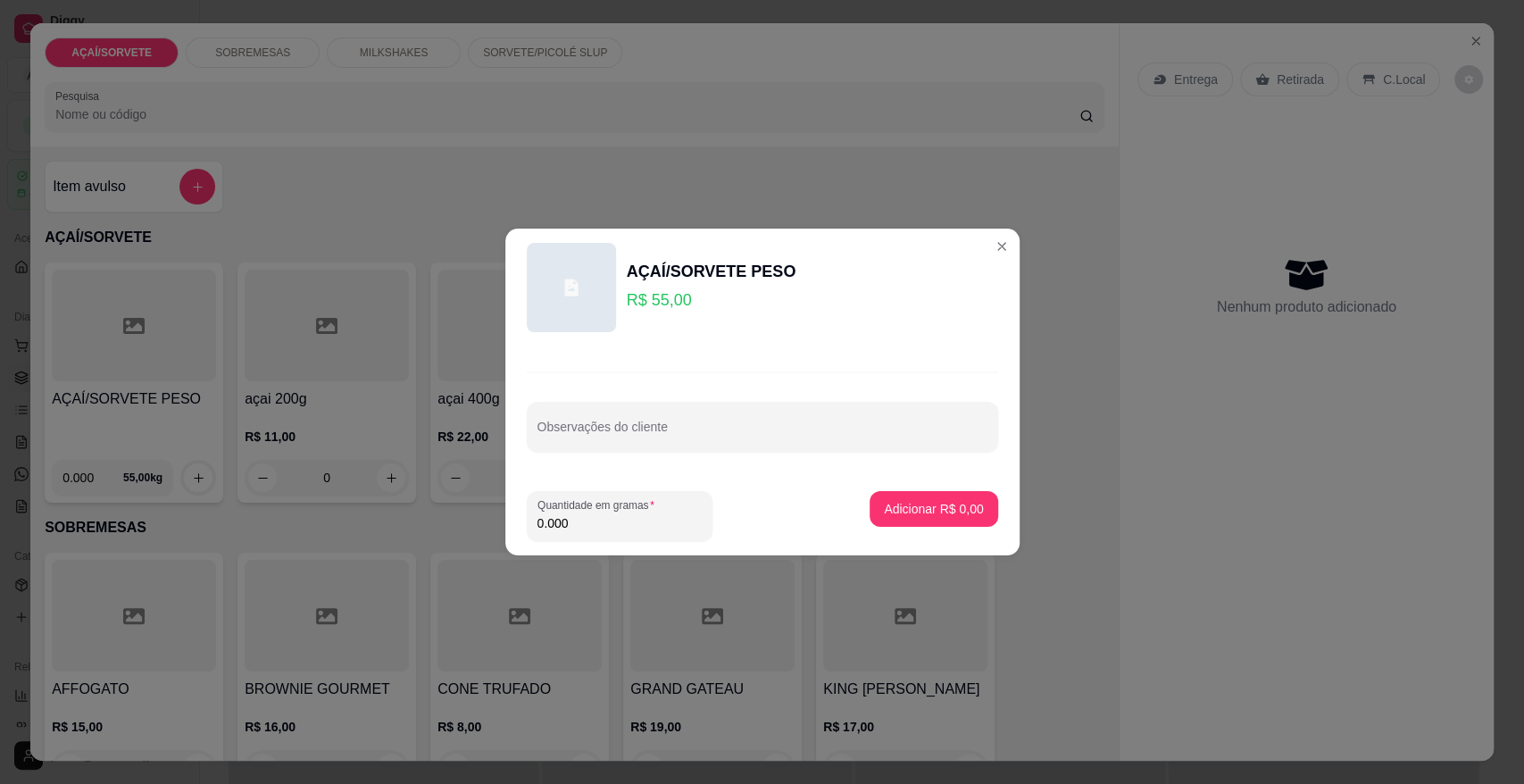
click at [637, 525] on input "0.000" at bounding box center [620, 523] width 164 height 18
type input "0.254"
click at [944, 515] on p "Adicionar R$ 13,97" at bounding box center [930, 508] width 103 height 17
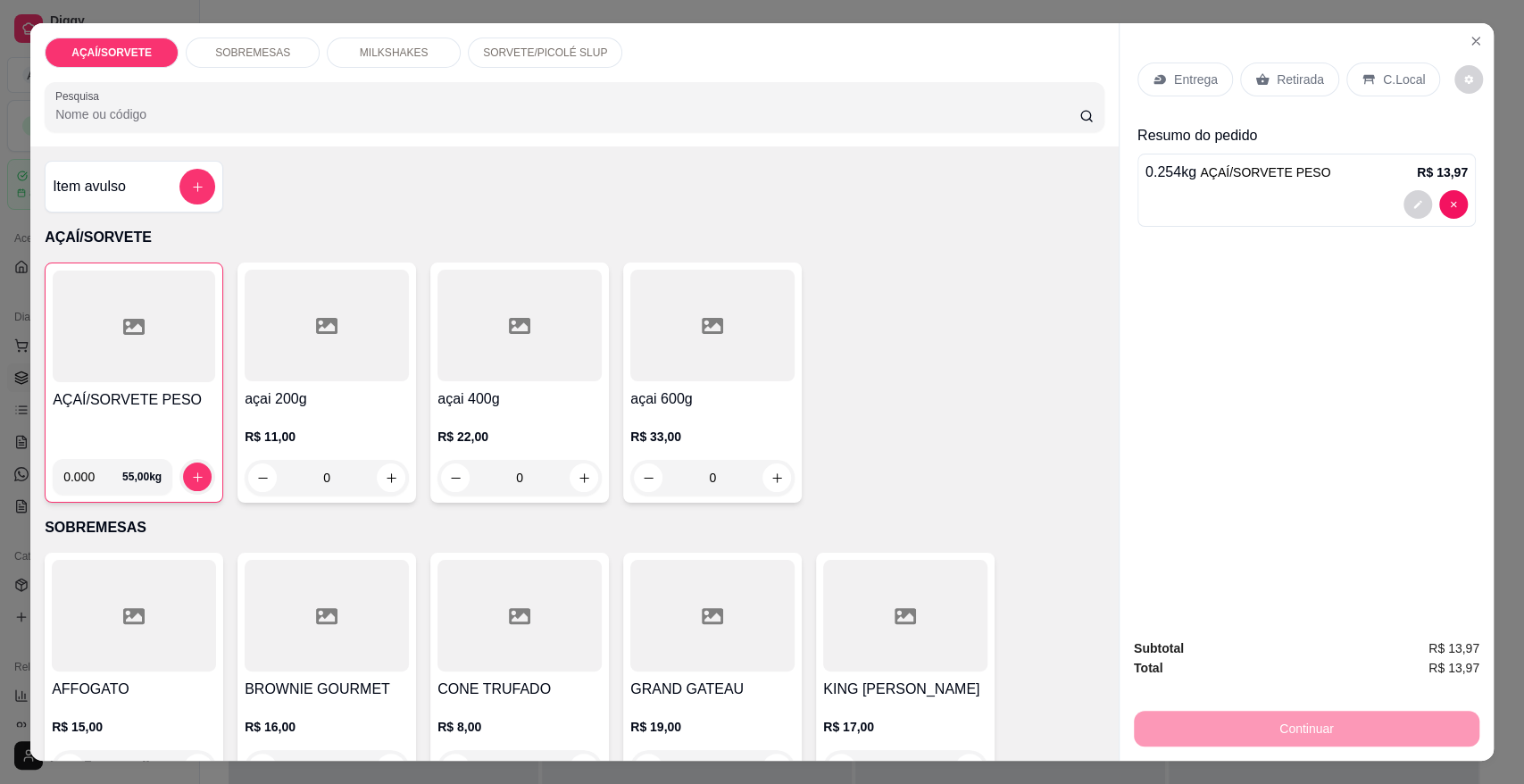
click at [1305, 80] on p "Retirada" at bounding box center [1300, 78] width 47 height 18
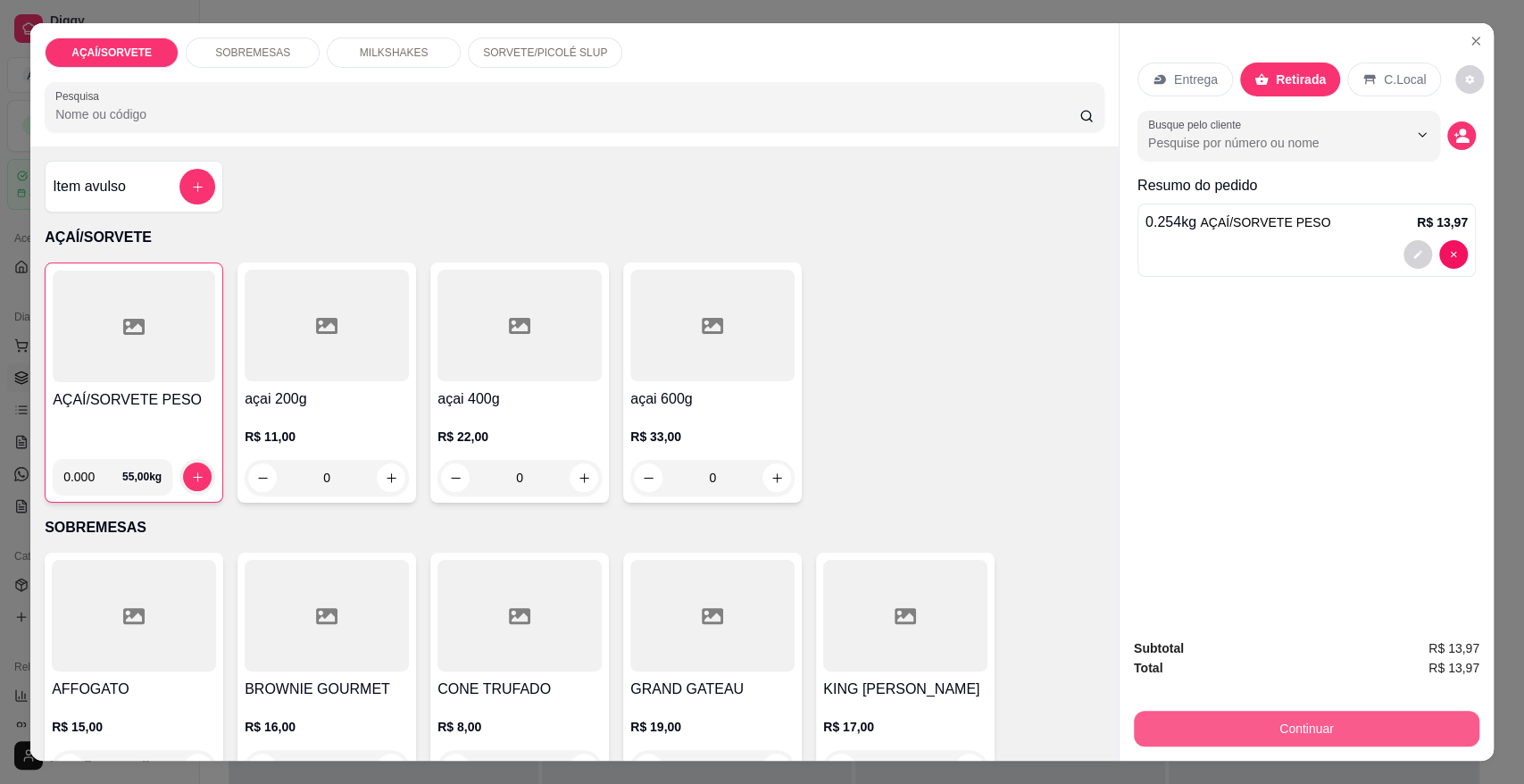
click at [1188, 717] on button "Continuar" at bounding box center [1306, 728] width 346 height 36
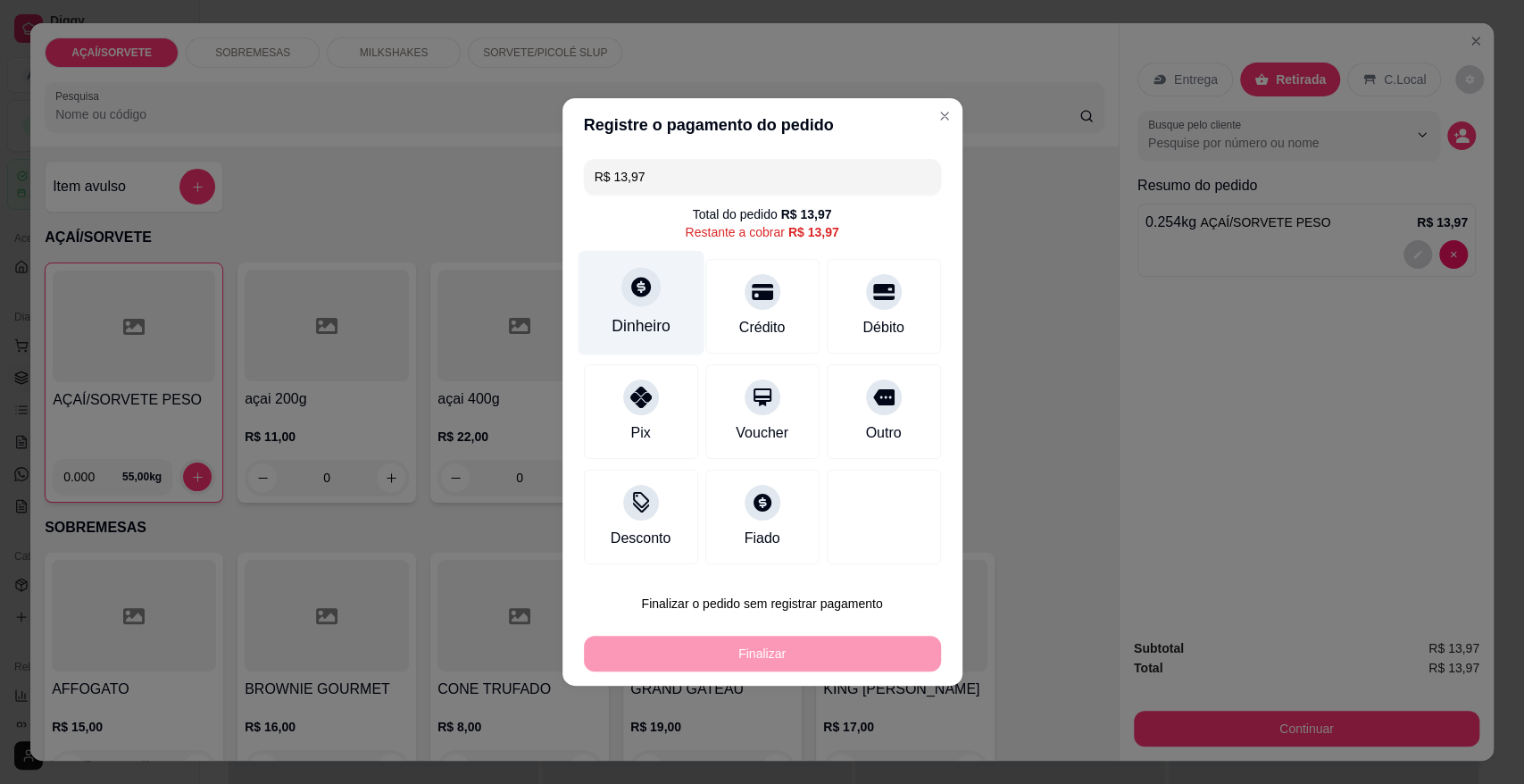
click at [651, 302] on div "Dinheiro" at bounding box center [640, 303] width 125 height 104
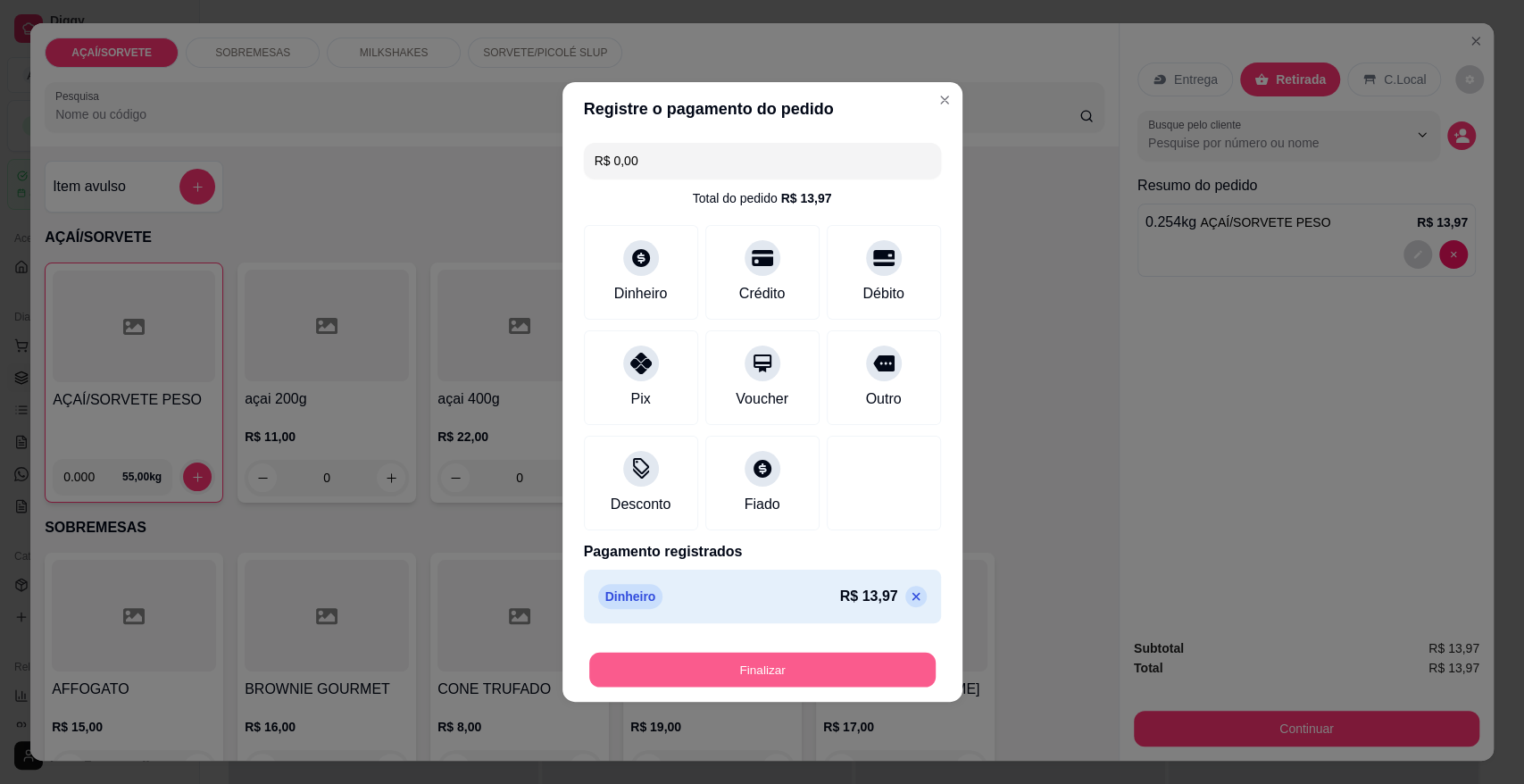
click at [805, 679] on button "Finalizar" at bounding box center [763, 671] width 347 height 35
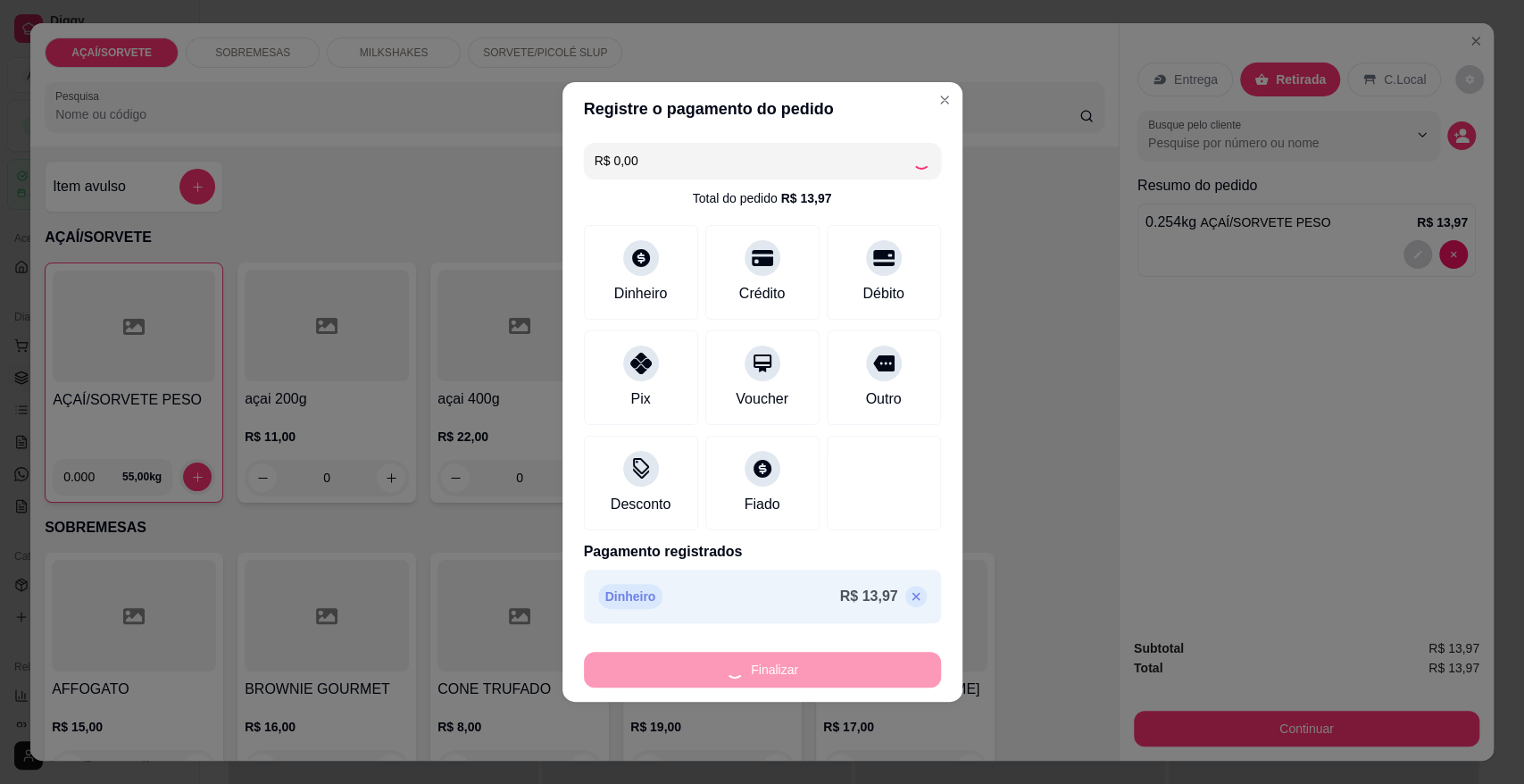
type input "-R$ 13,97"
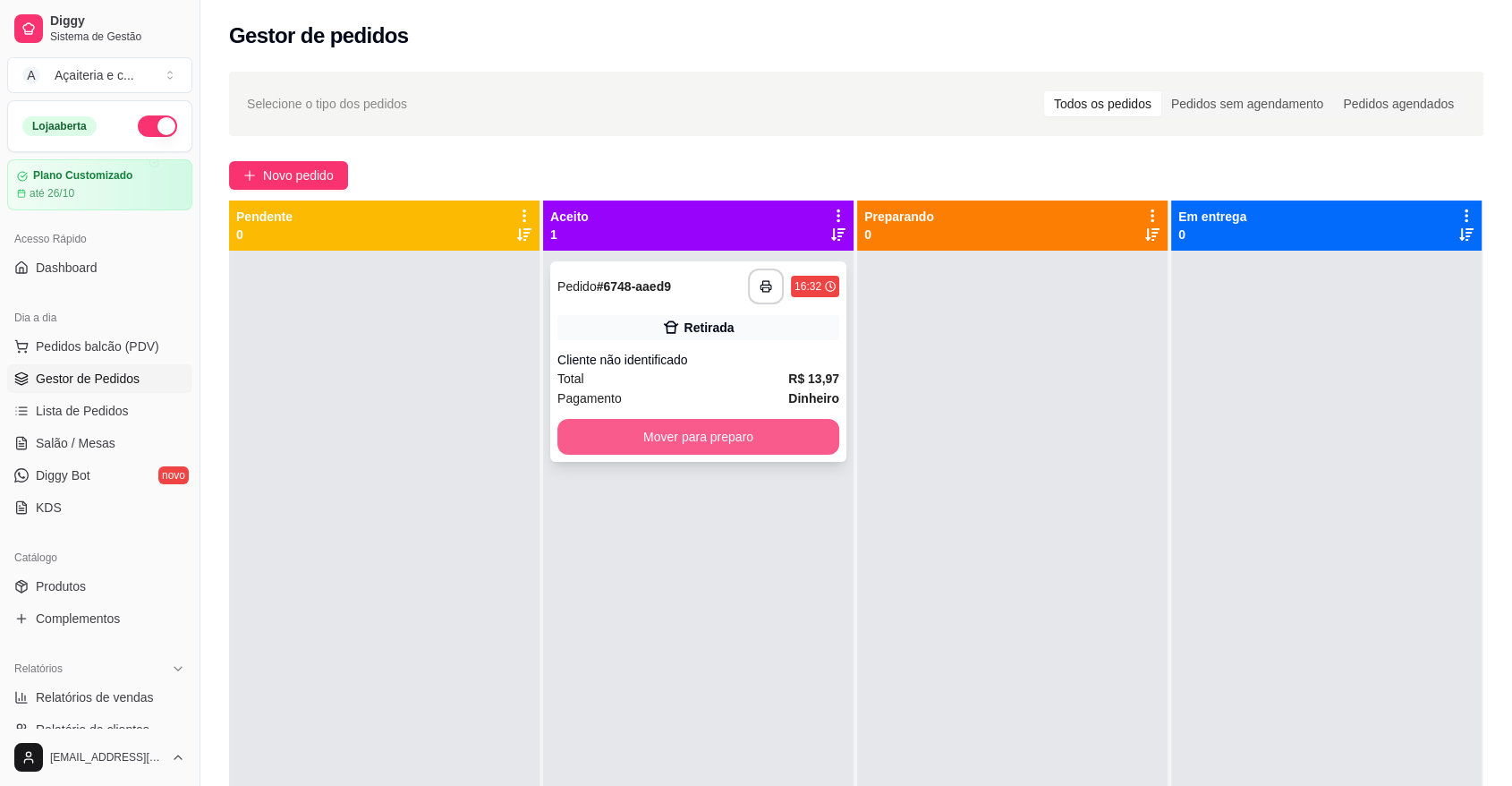
click at [735, 437] on button "Mover para preparo" at bounding box center [698, 436] width 282 height 36
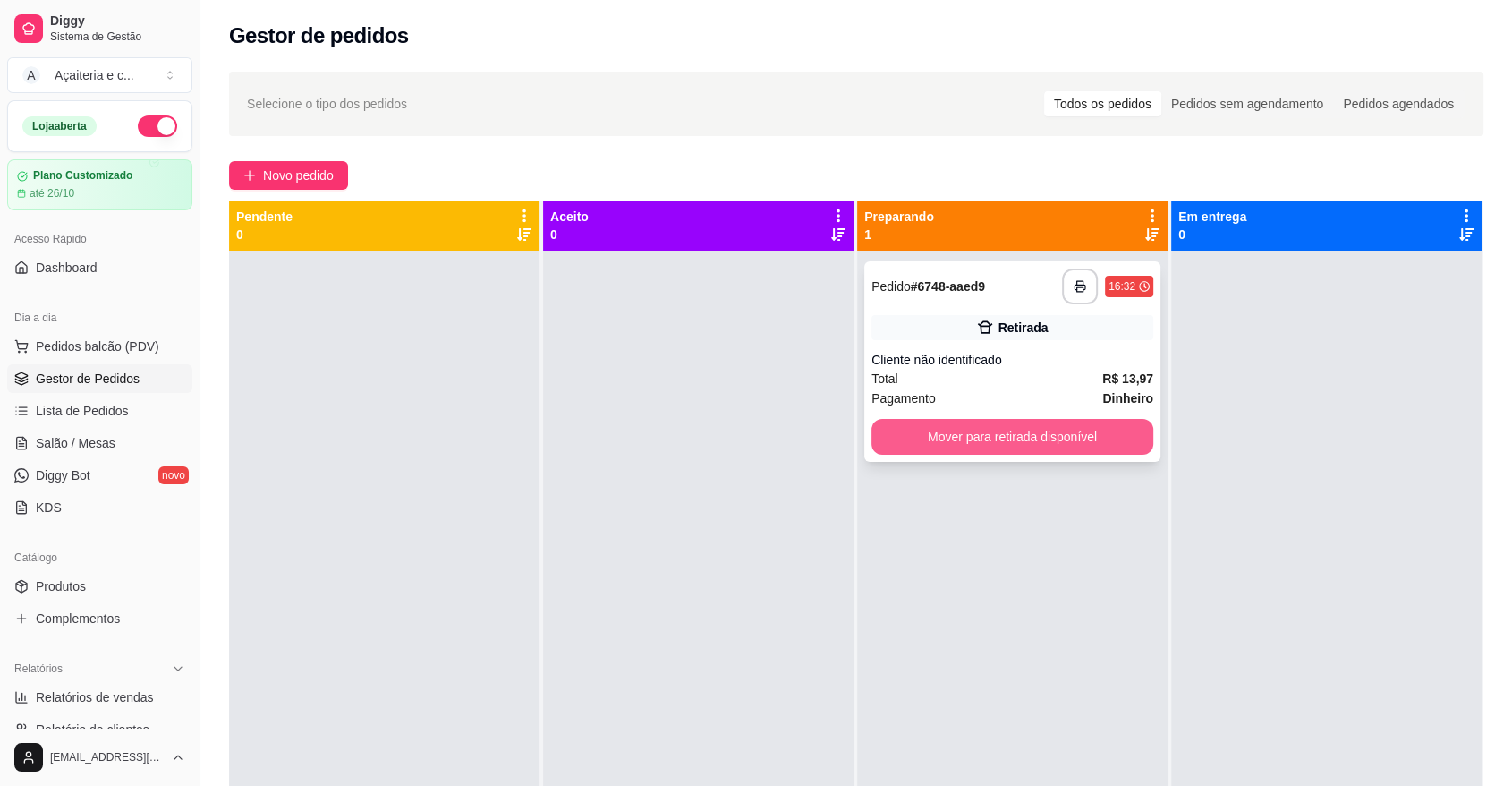
click at [954, 444] on button "Mover para retirada disponível" at bounding box center [1012, 436] width 282 height 36
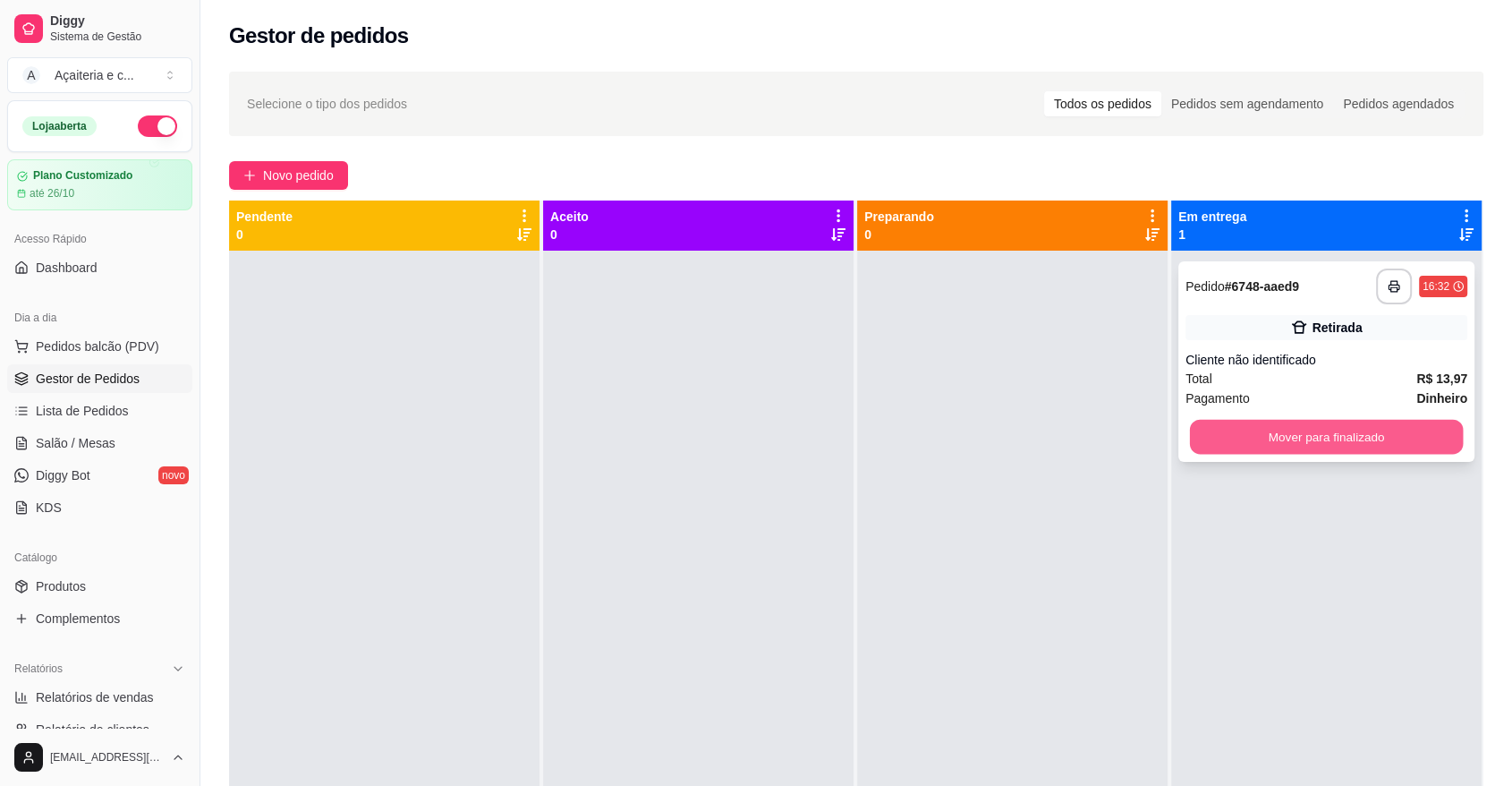
click at [1202, 440] on button "Mover para finalizado" at bounding box center [1326, 437] width 274 height 35
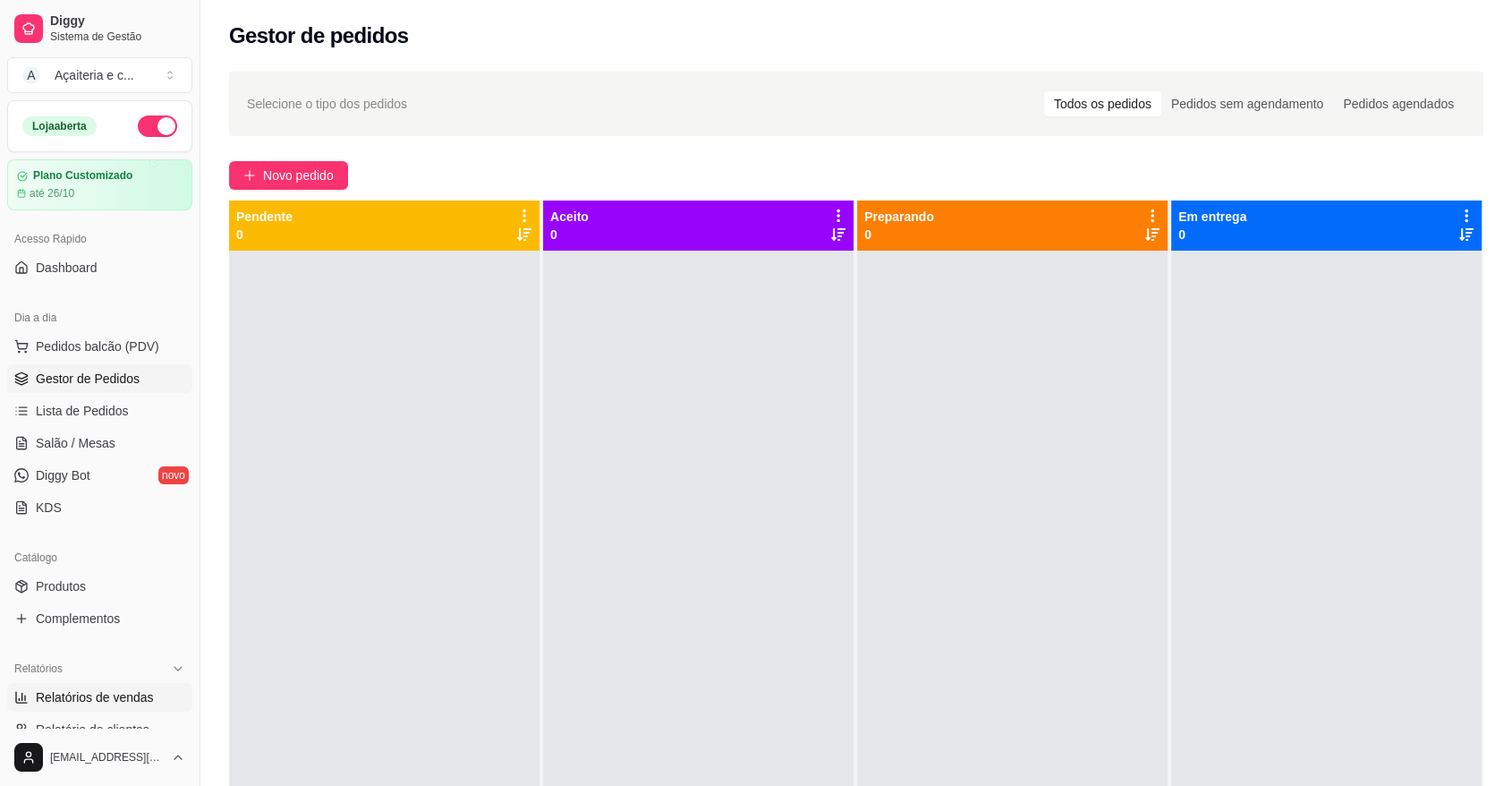
click at [127, 694] on span "Relatórios de vendas" at bounding box center [95, 696] width 118 height 18
select select "ALL"
select select "0"
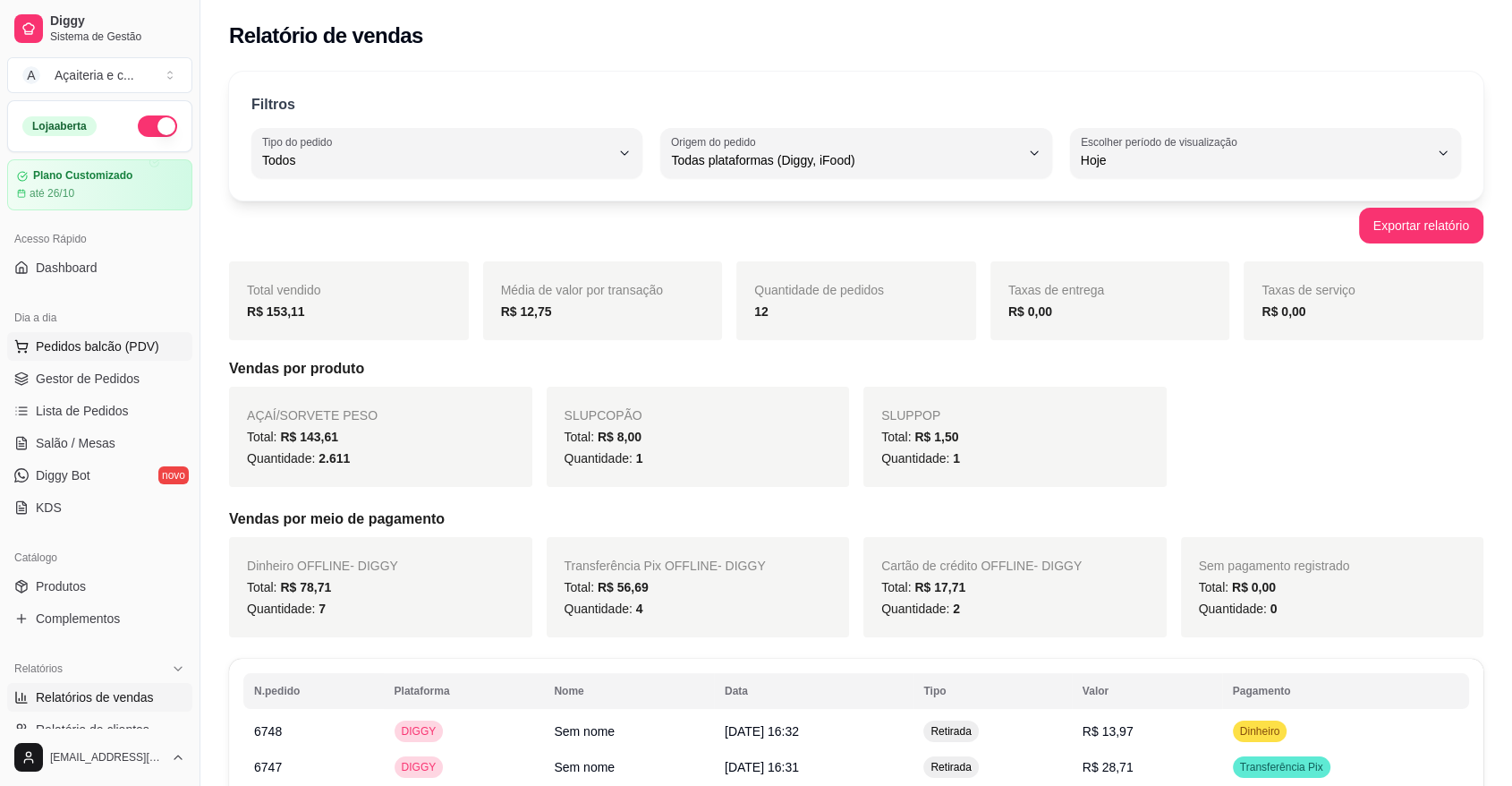
click at [123, 347] on span "Pedidos balcão (PDV)" at bounding box center [98, 346] width 124 height 18
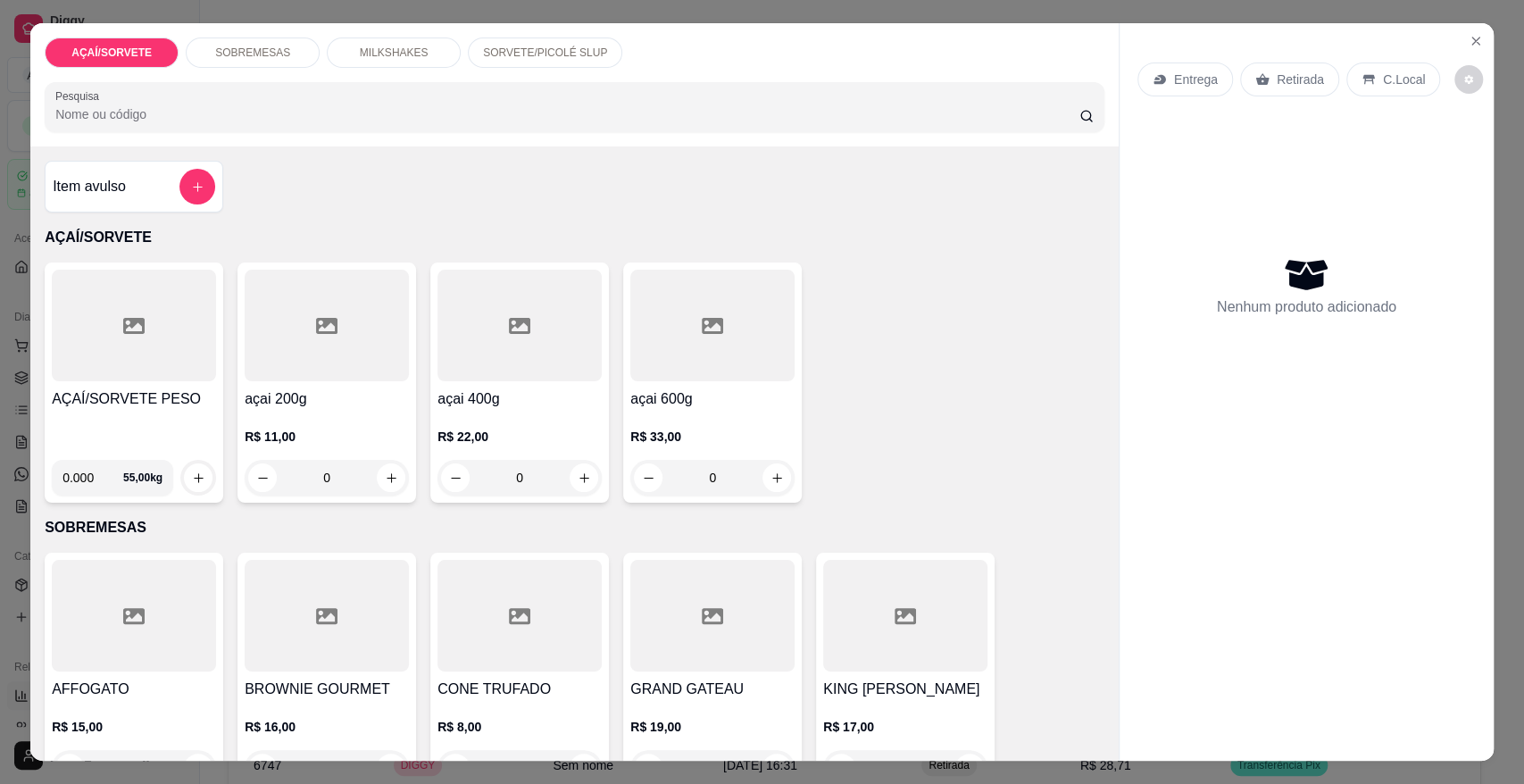
click at [529, 48] on p "SORVETE/PICOLÉ SLUP" at bounding box center [545, 52] width 125 height 14
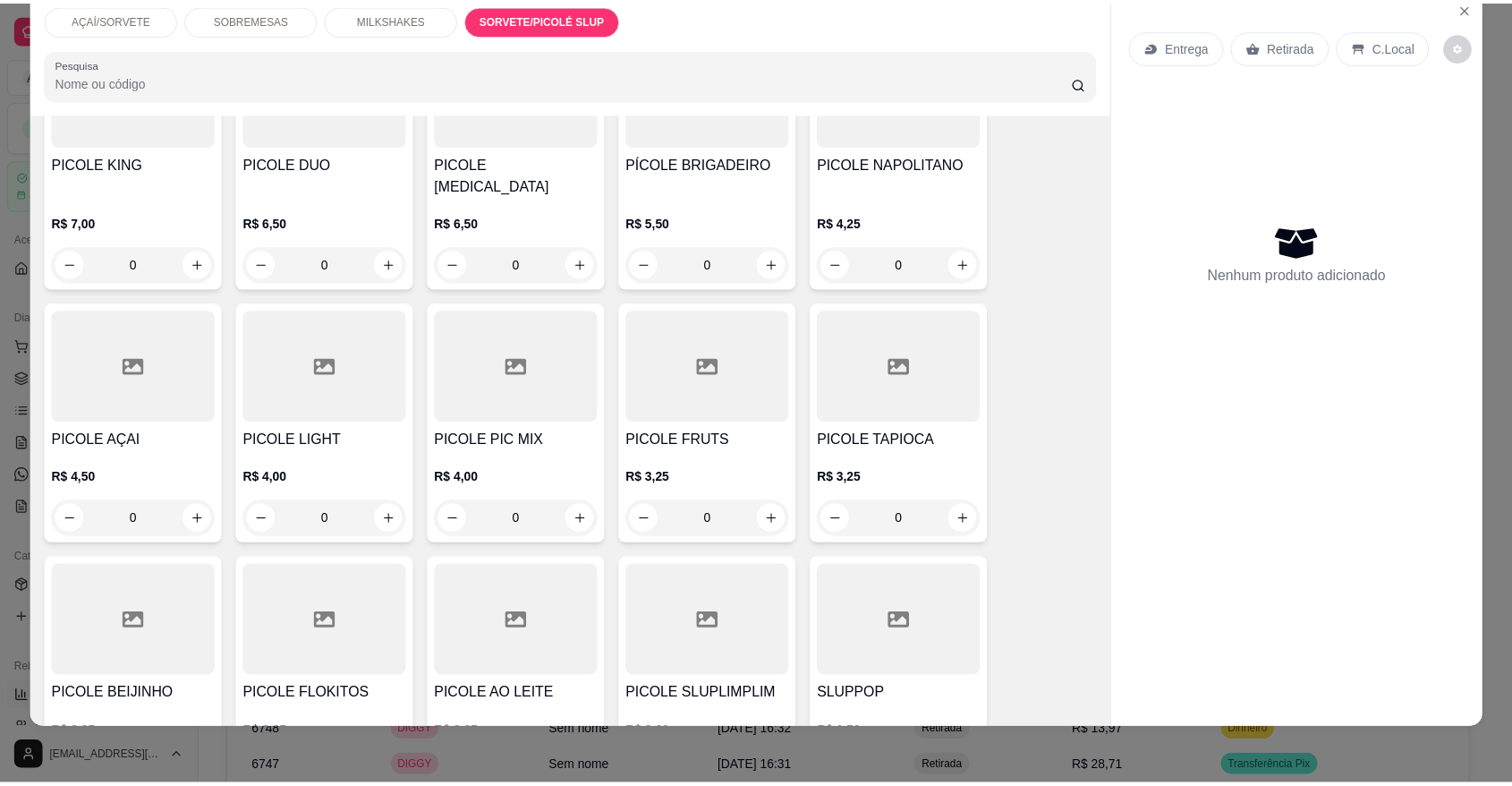
scroll to position [2442, 0]
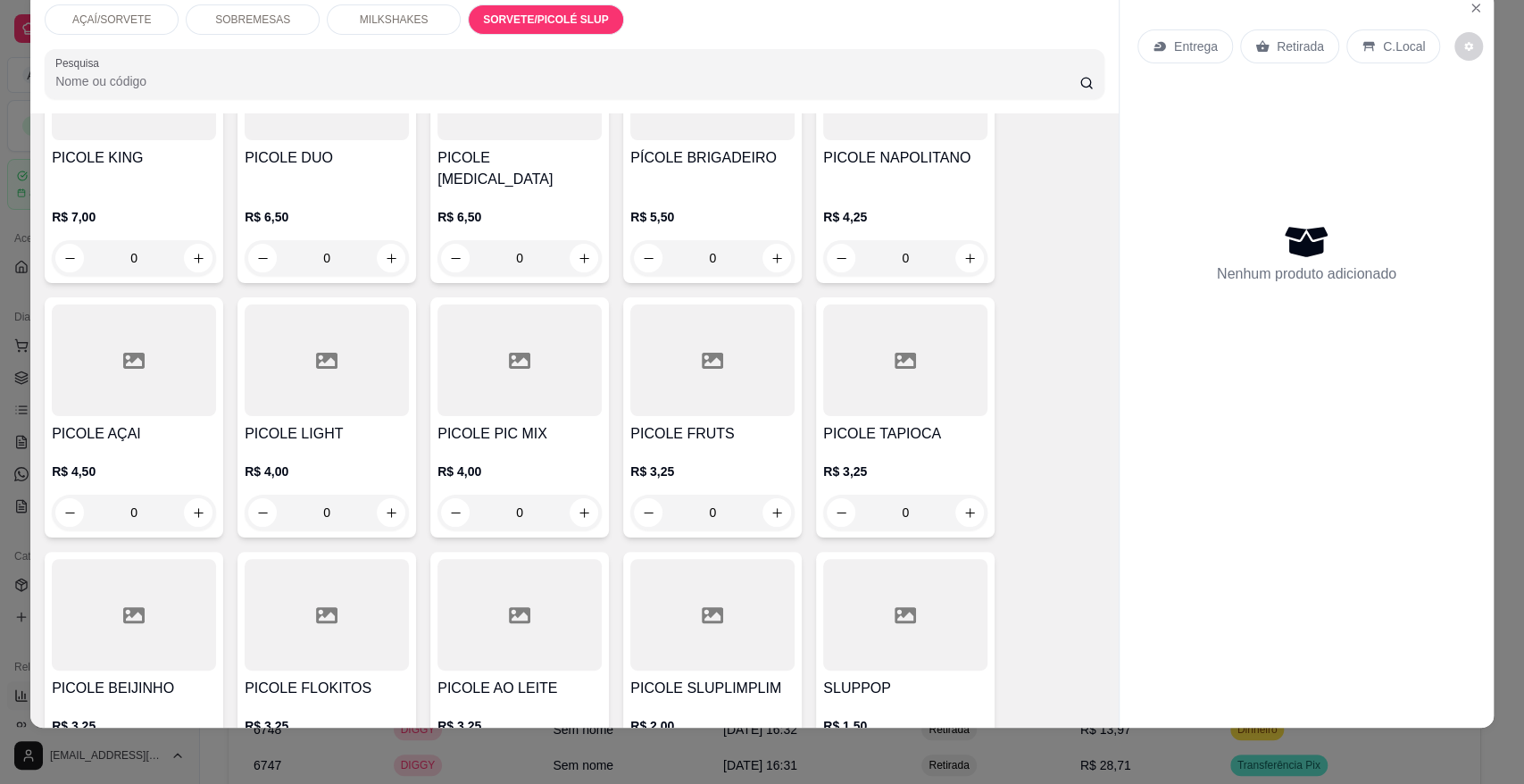
click at [192, 761] on icon "increase-product-quantity" at bounding box center [198, 767] width 14 height 14
type input "1"
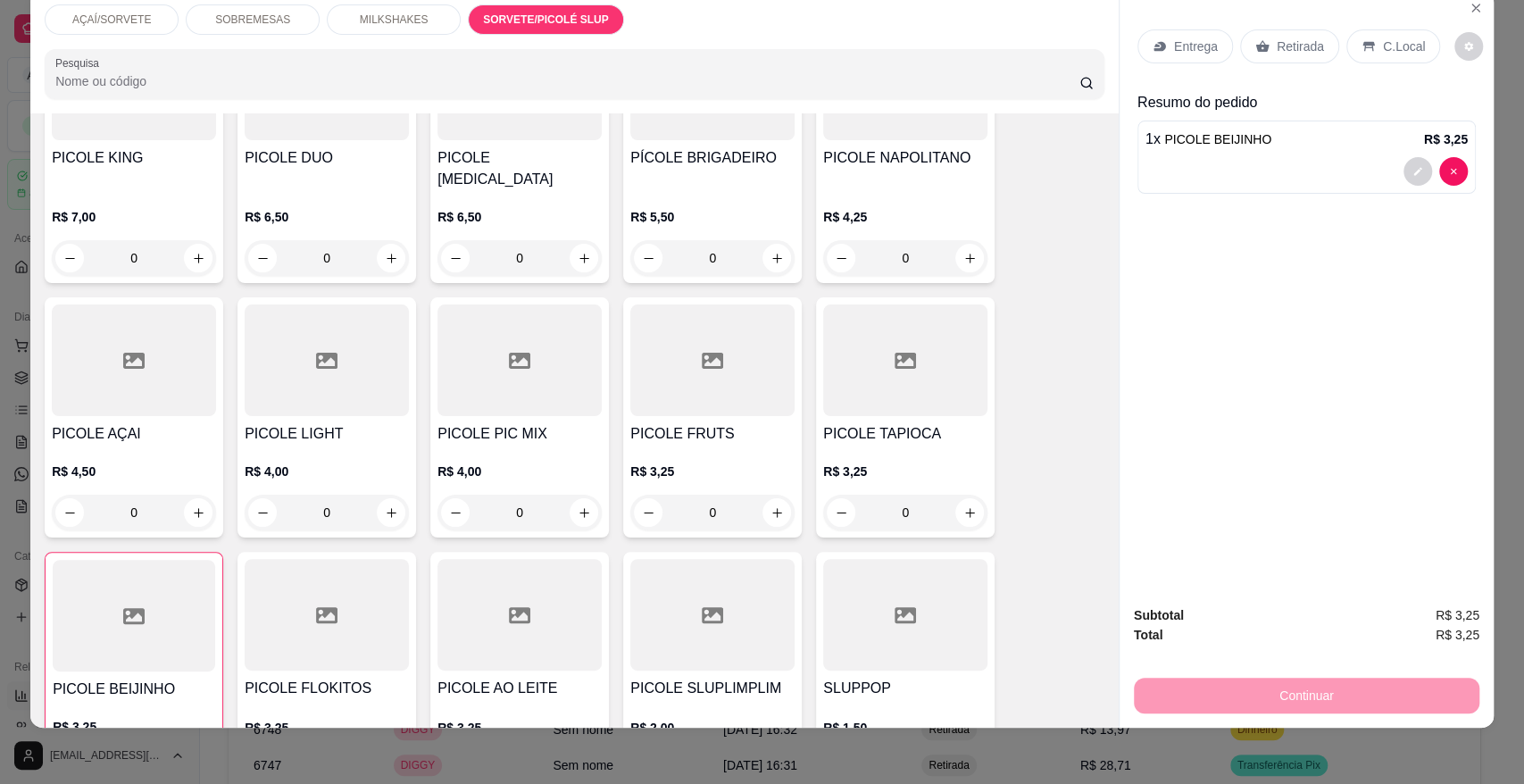
click at [1278, 53] on p "Retirada" at bounding box center [1300, 46] width 47 height 18
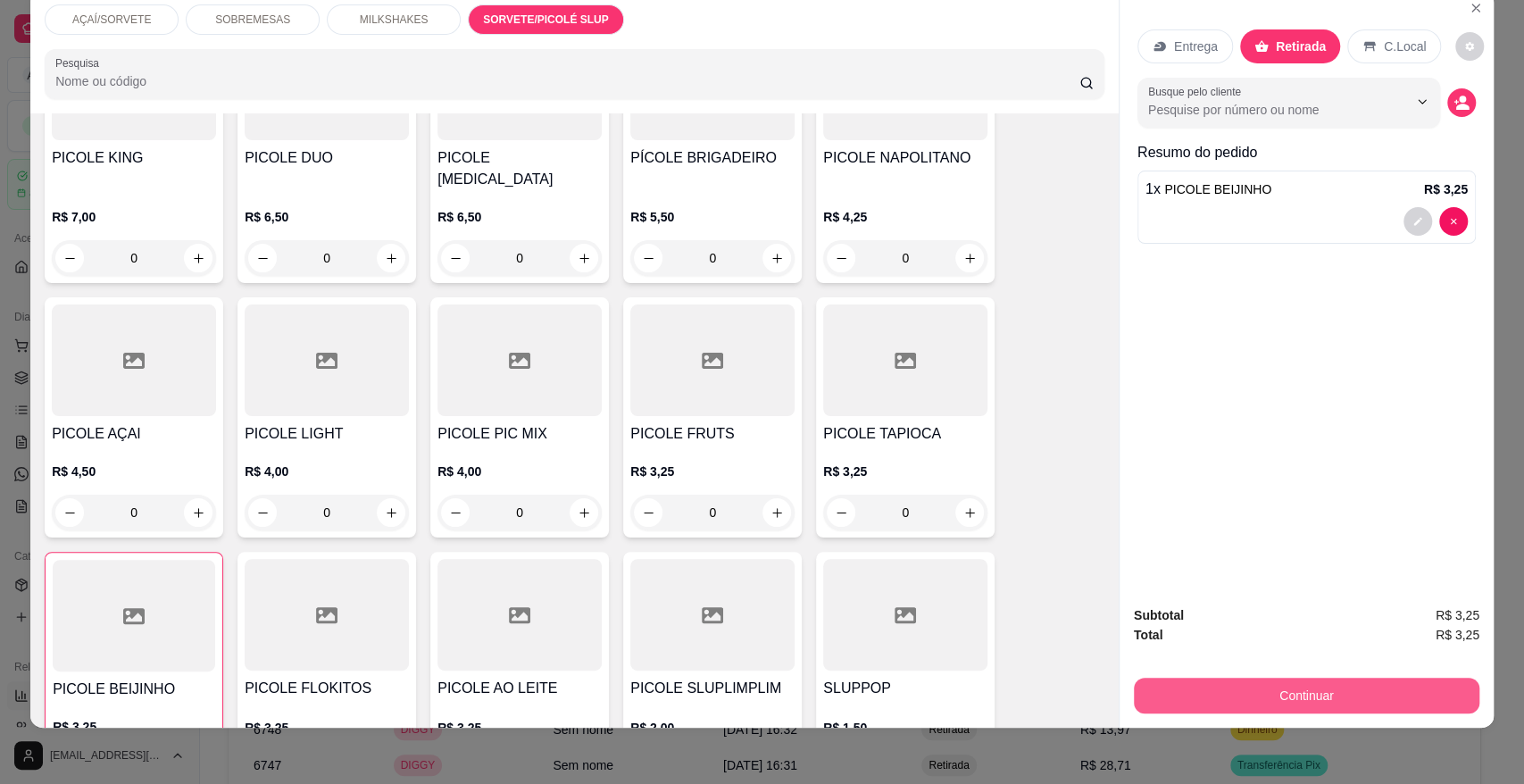
click at [1286, 684] on button "Continuar" at bounding box center [1306, 695] width 346 height 36
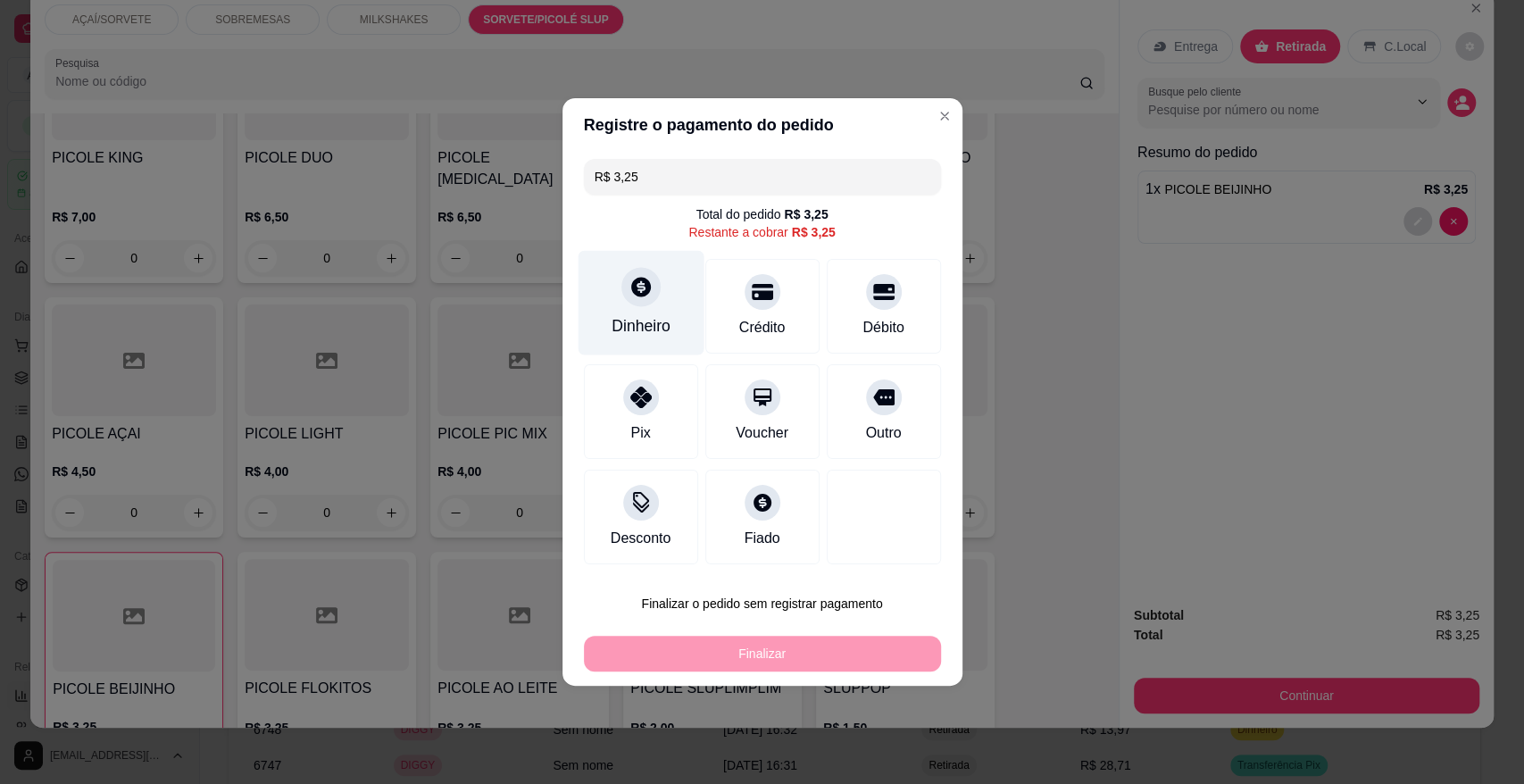
click at [608, 293] on div "Dinheiro" at bounding box center [640, 303] width 125 height 104
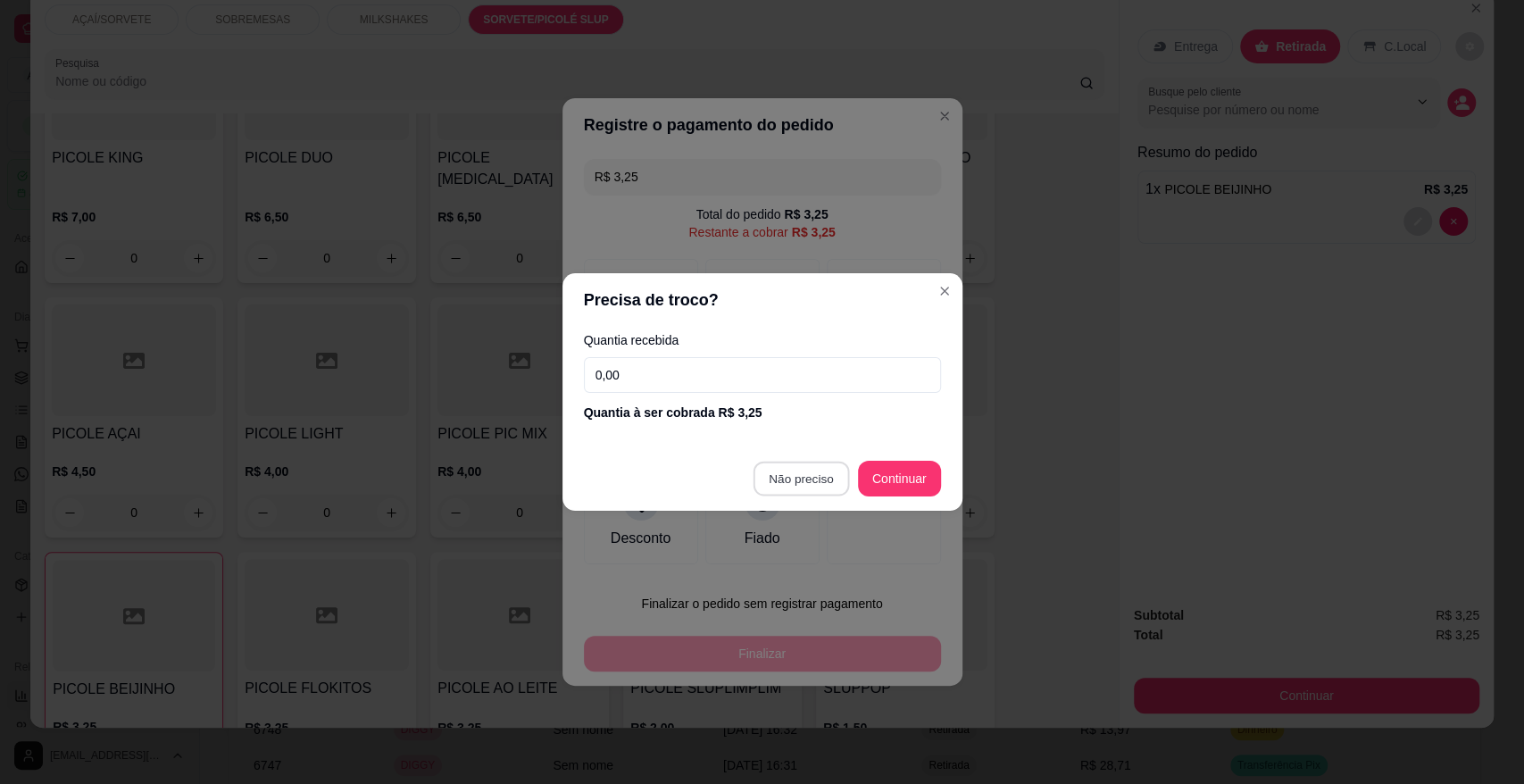
type input "R$ 0,00"
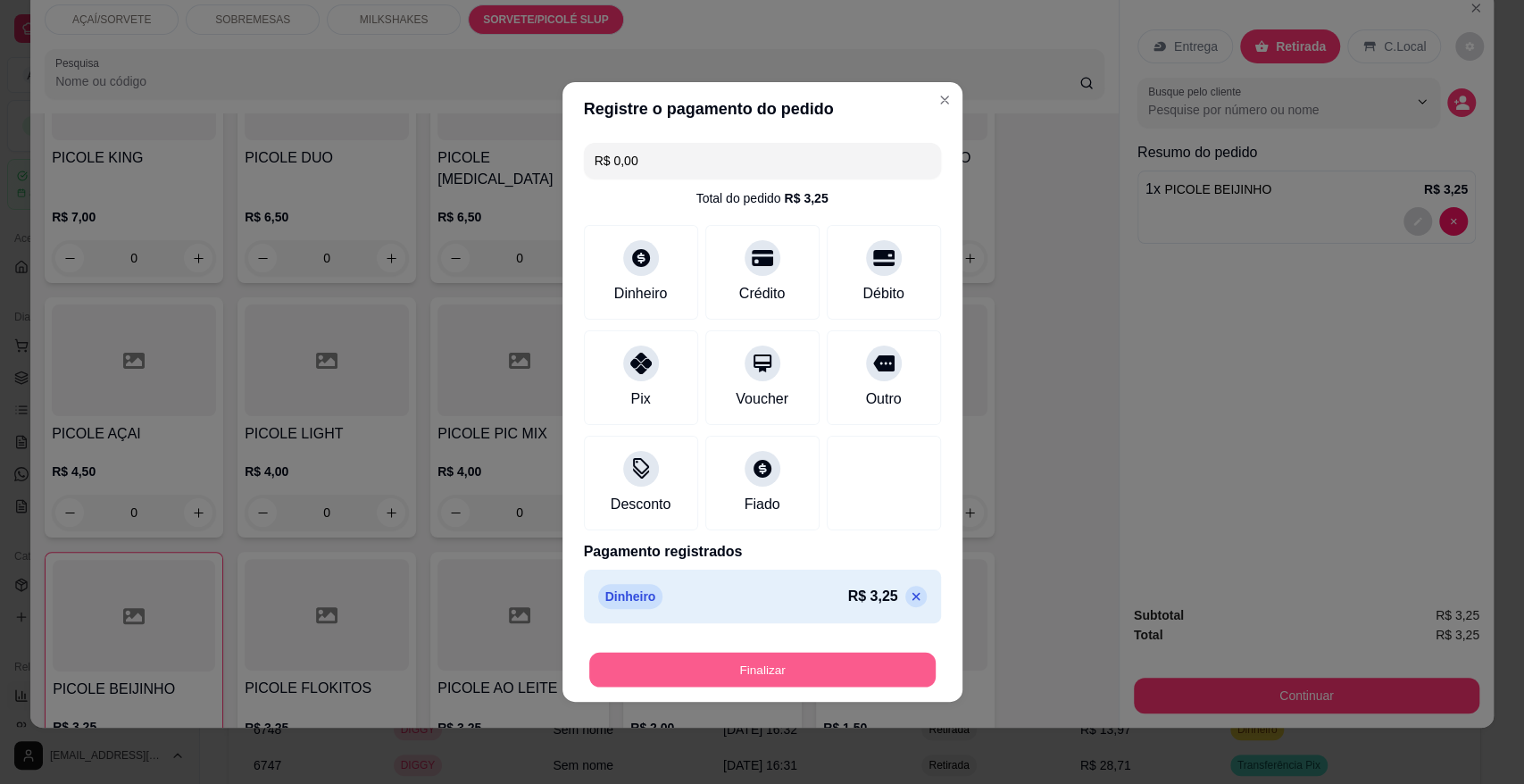
click at [804, 675] on button "Finalizar" at bounding box center [763, 671] width 347 height 35
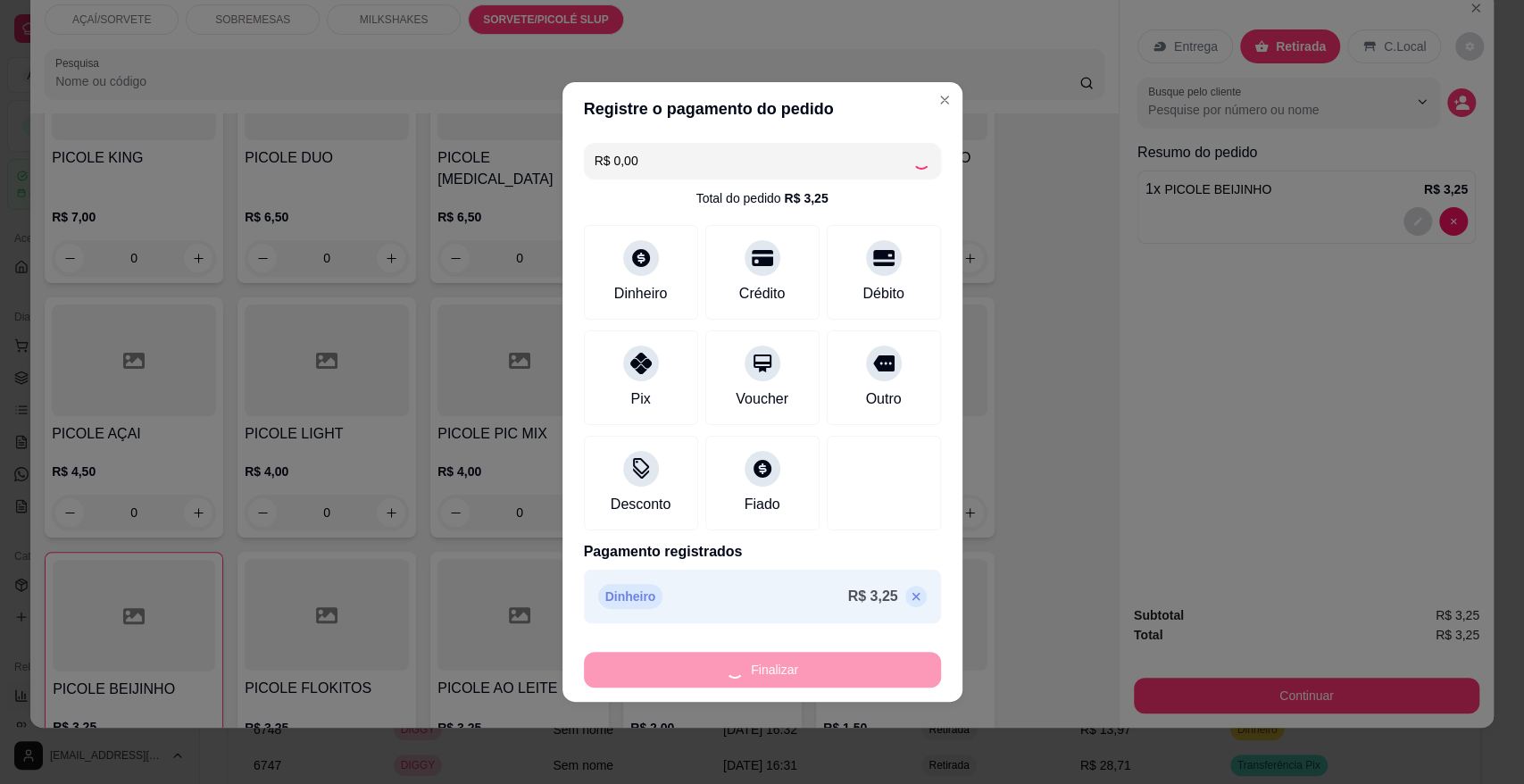
type input "0"
type input "-R$ 3,25"
